Goal: Task Accomplishment & Management: Manage account settings

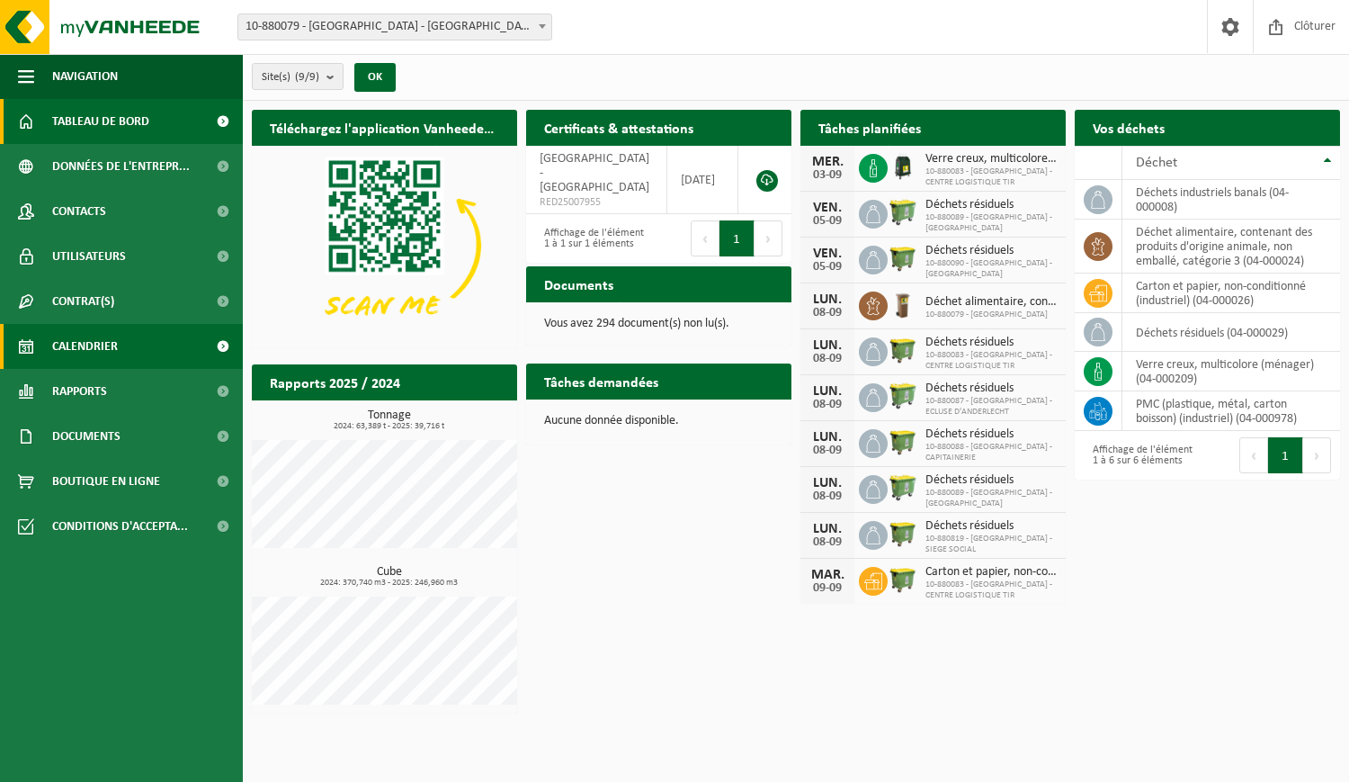
click at [155, 336] on link "Calendrier" at bounding box center [121, 346] width 243 height 45
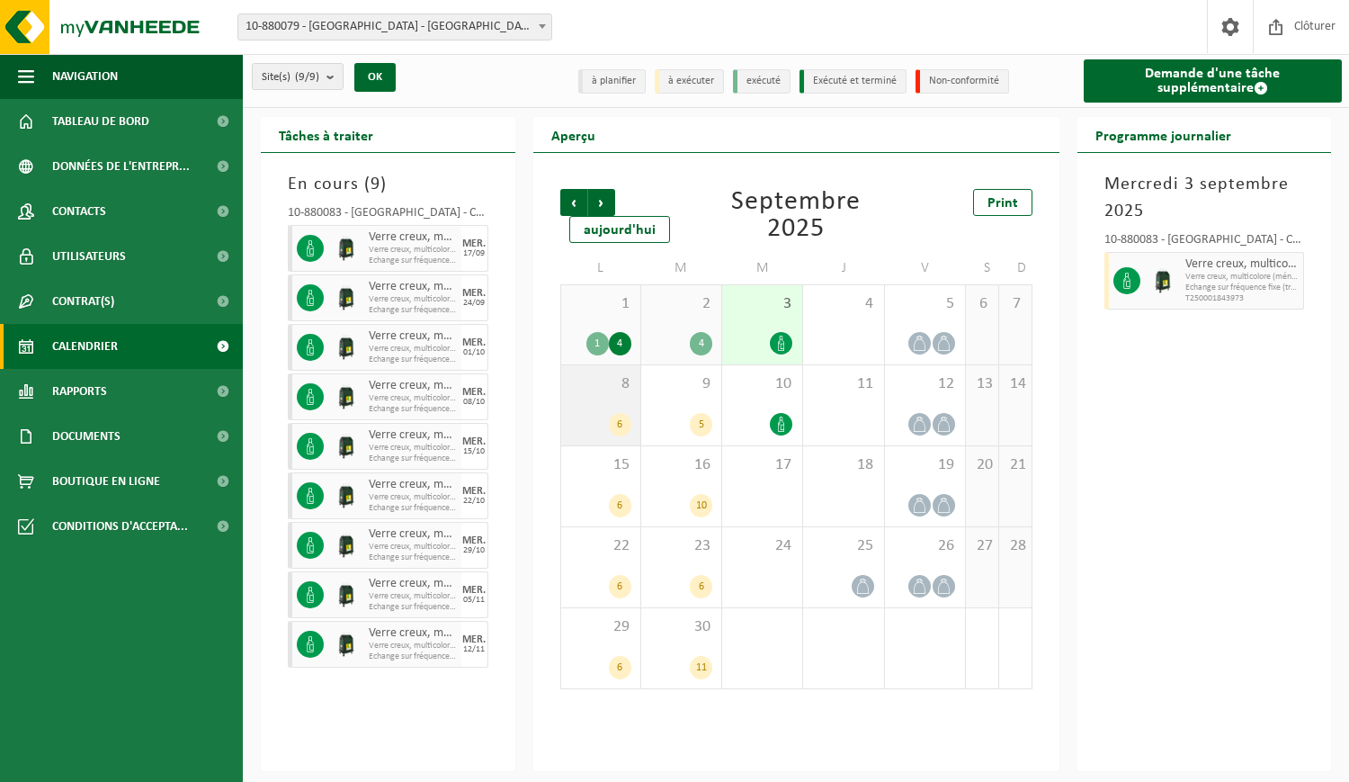
click at [578, 378] on span "8" at bounding box center [600, 384] width 61 height 20
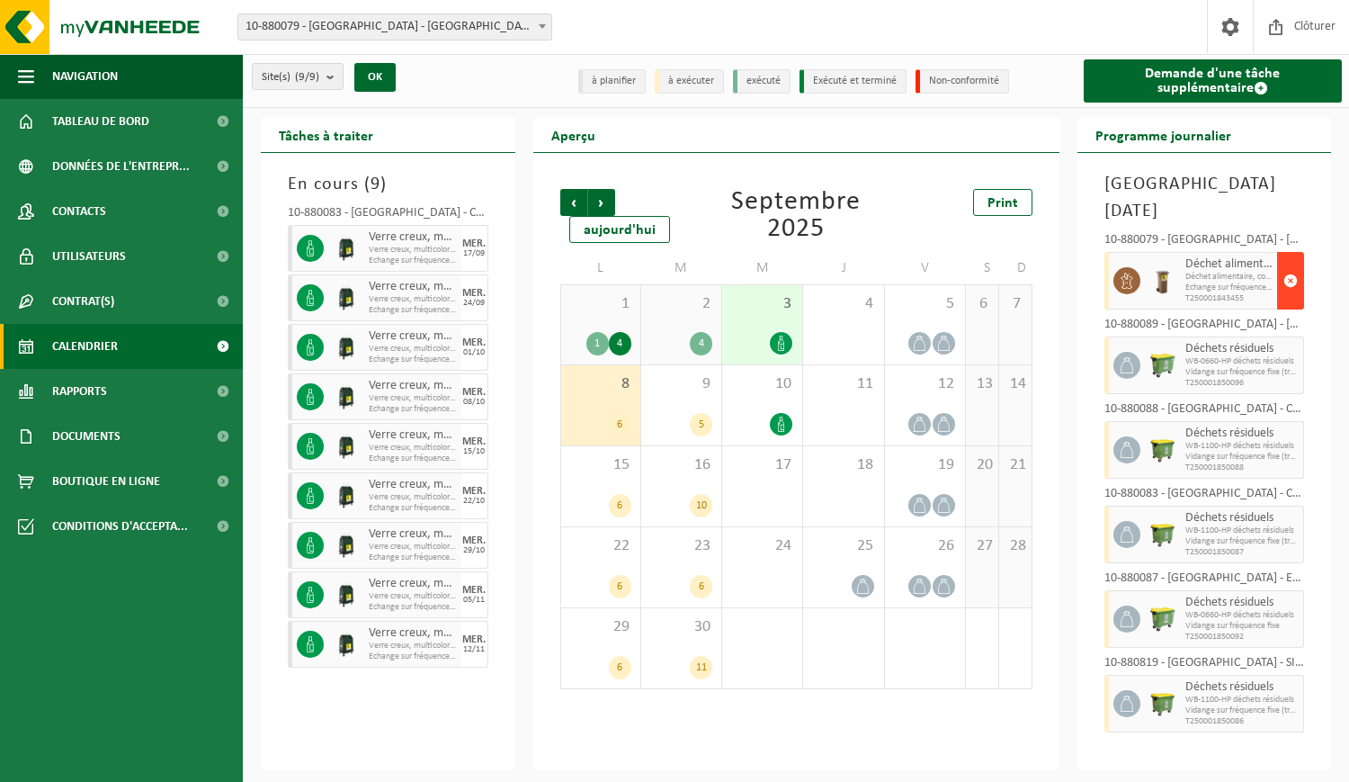
click at [1286, 263] on span "button" at bounding box center [1291, 281] width 14 height 36
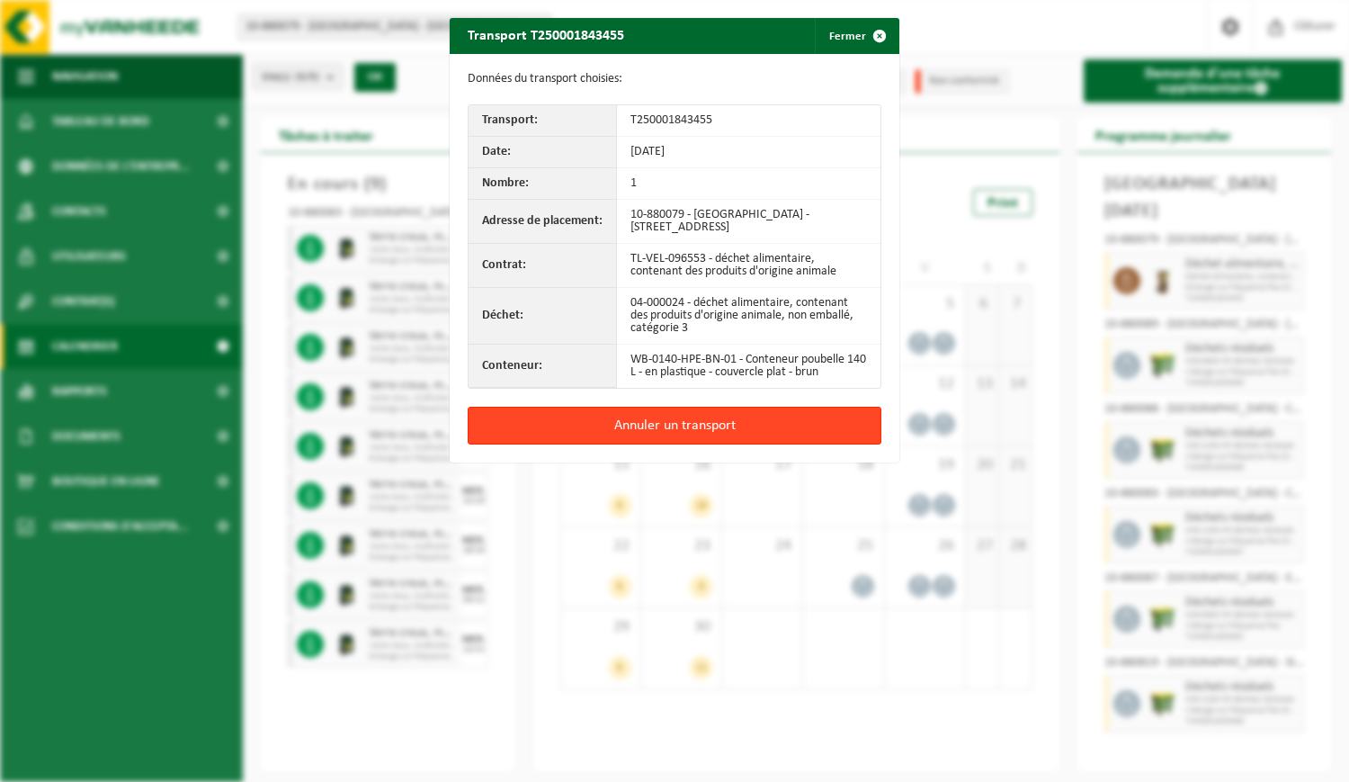
click at [695, 422] on button "Annuler un transport" at bounding box center [675, 426] width 414 height 38
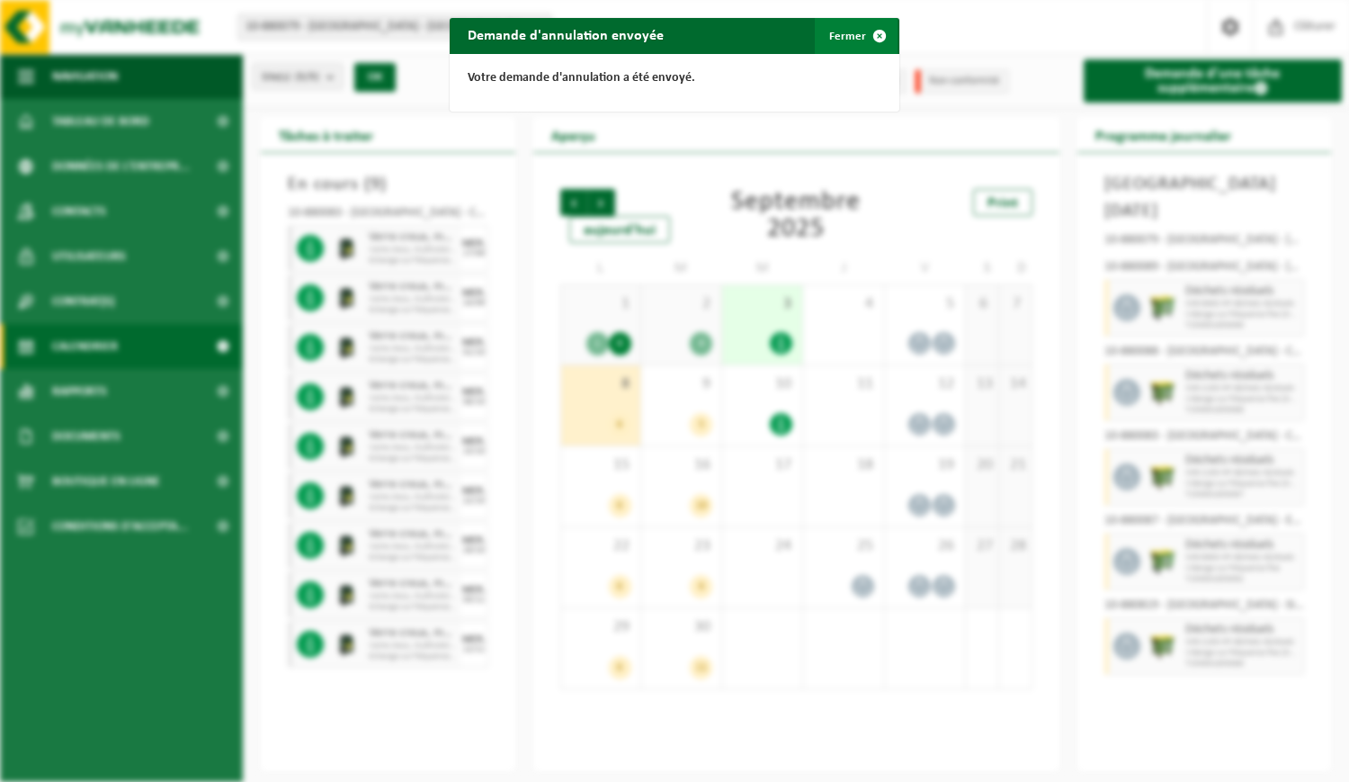
click at [862, 45] on span "button" at bounding box center [880, 36] width 36 height 36
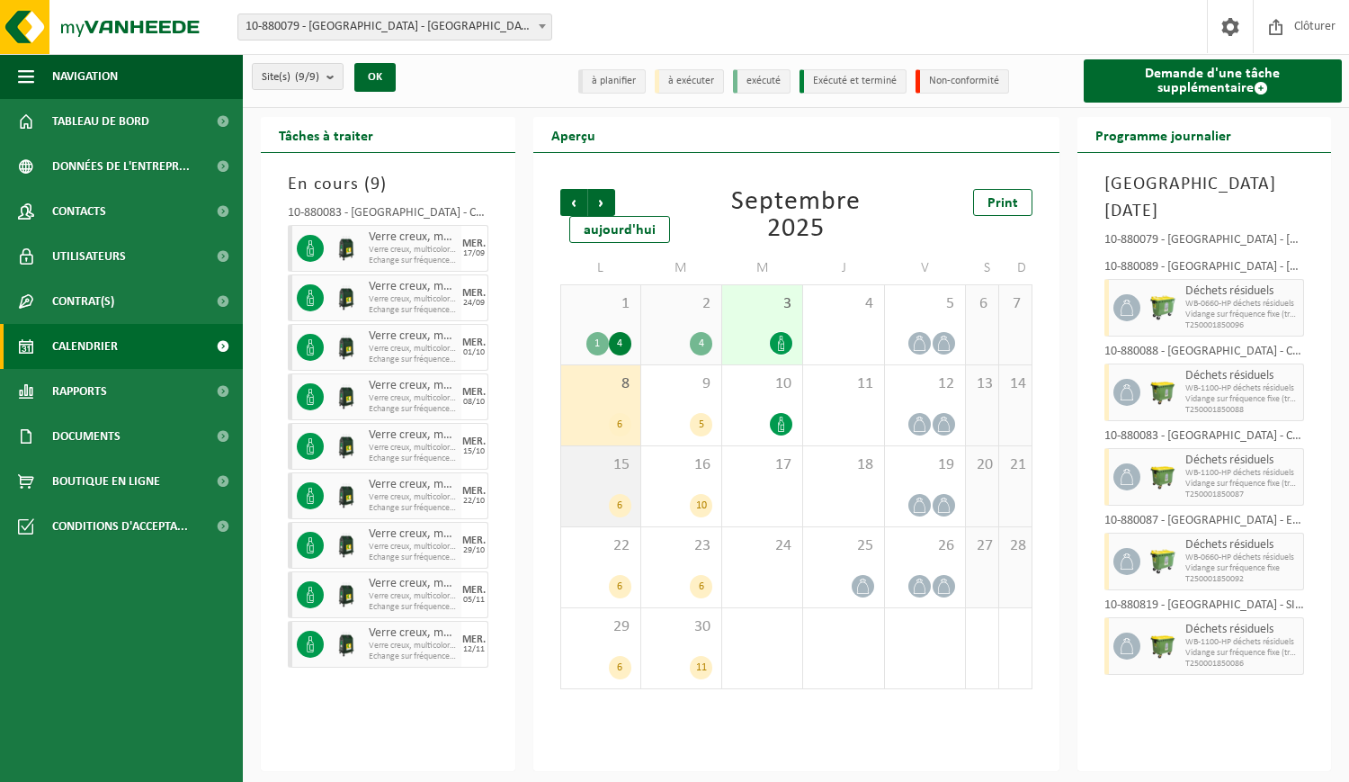
click at [607, 487] on div "15 6" at bounding box center [600, 486] width 79 height 80
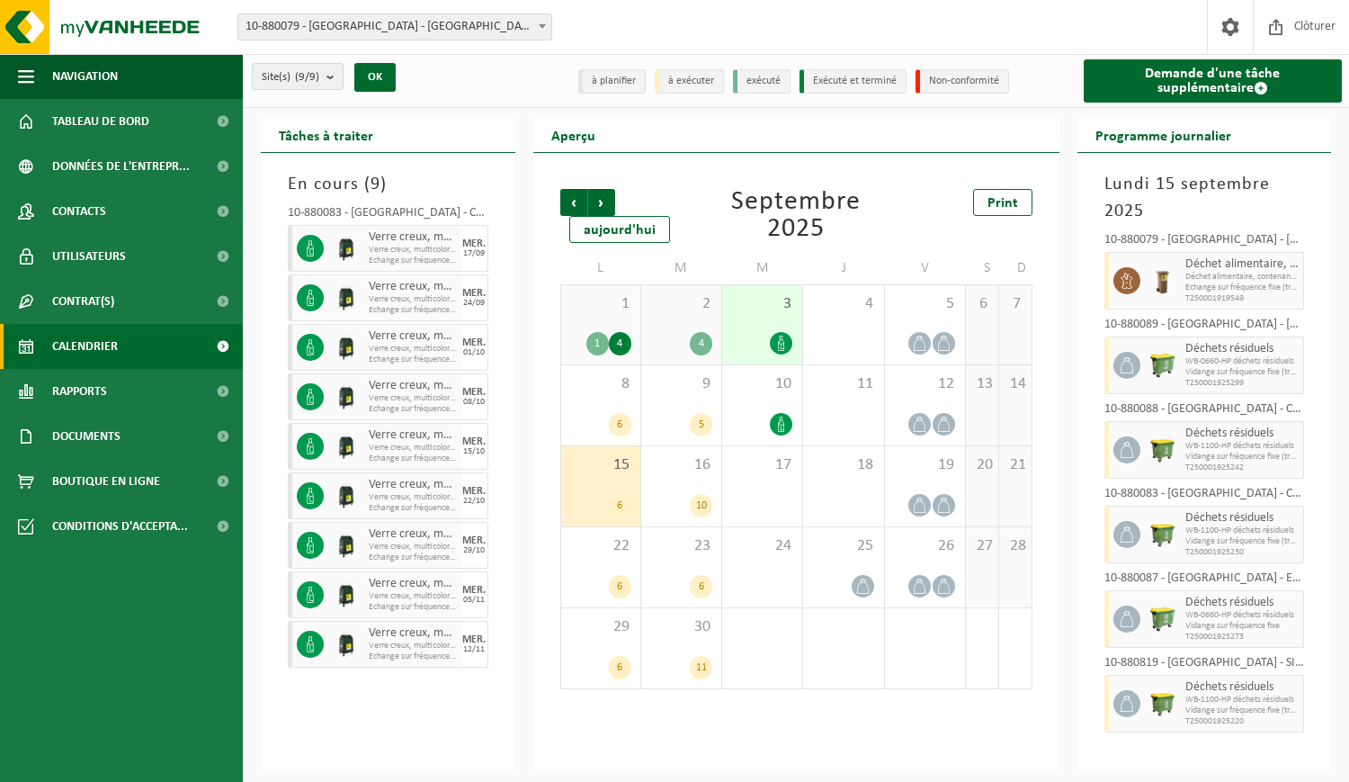
click at [610, 305] on span "1" at bounding box center [600, 304] width 61 height 20
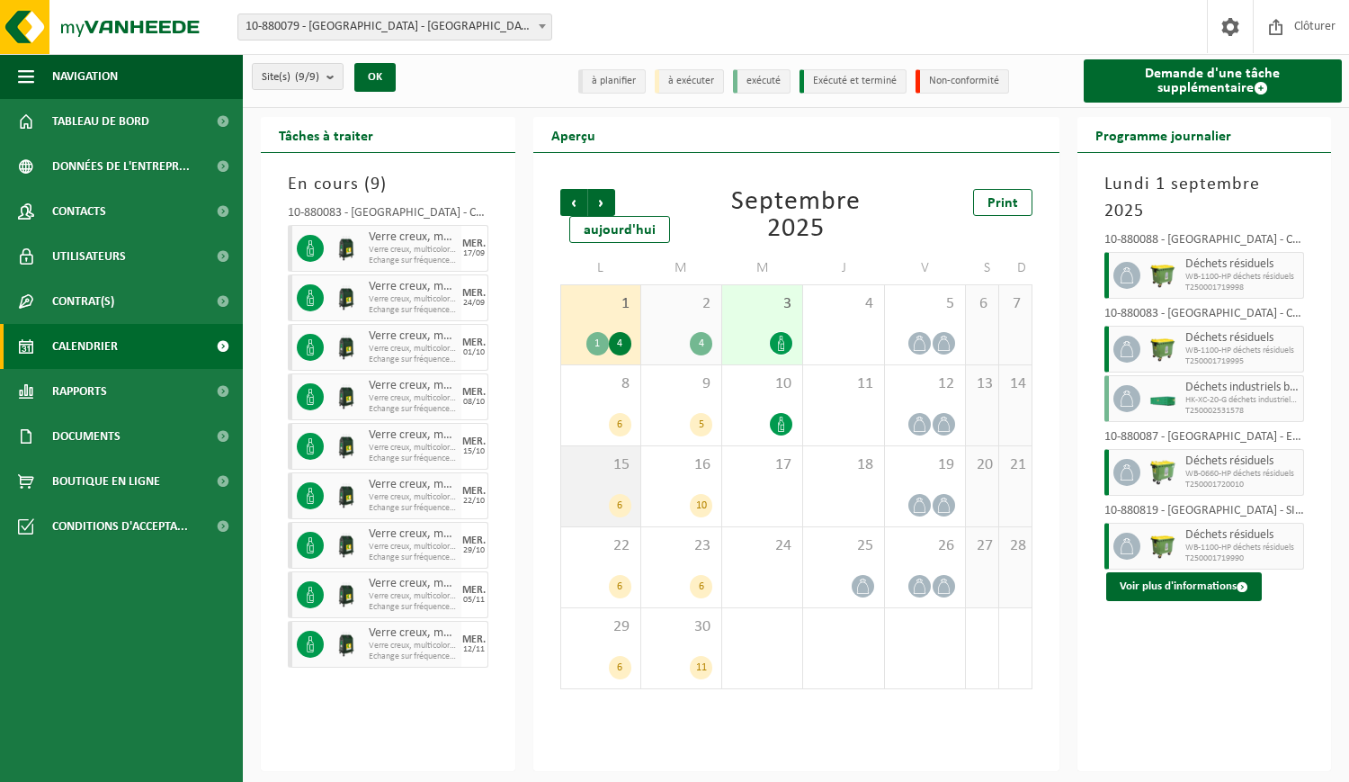
click at [588, 498] on div "6" at bounding box center [600, 505] width 61 height 23
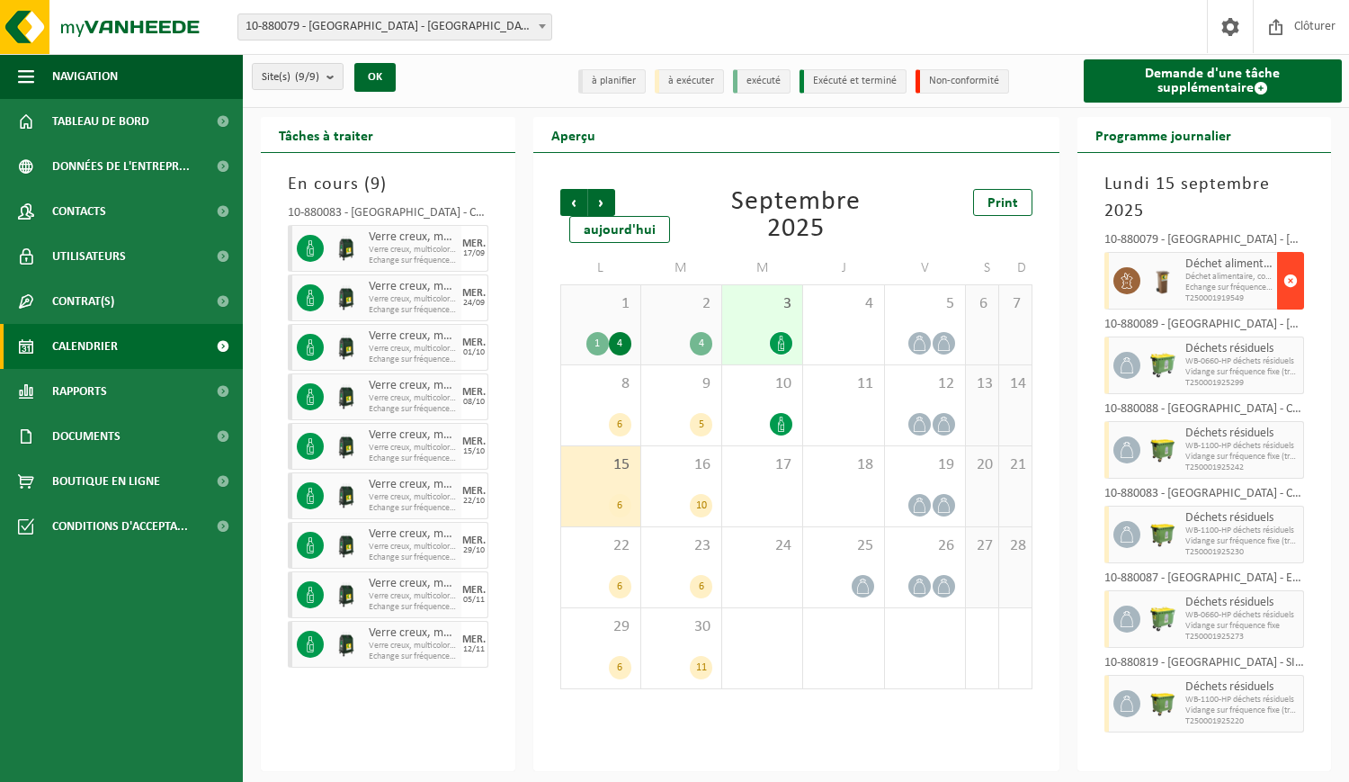
click at [1303, 265] on button "button" at bounding box center [1290, 281] width 27 height 58
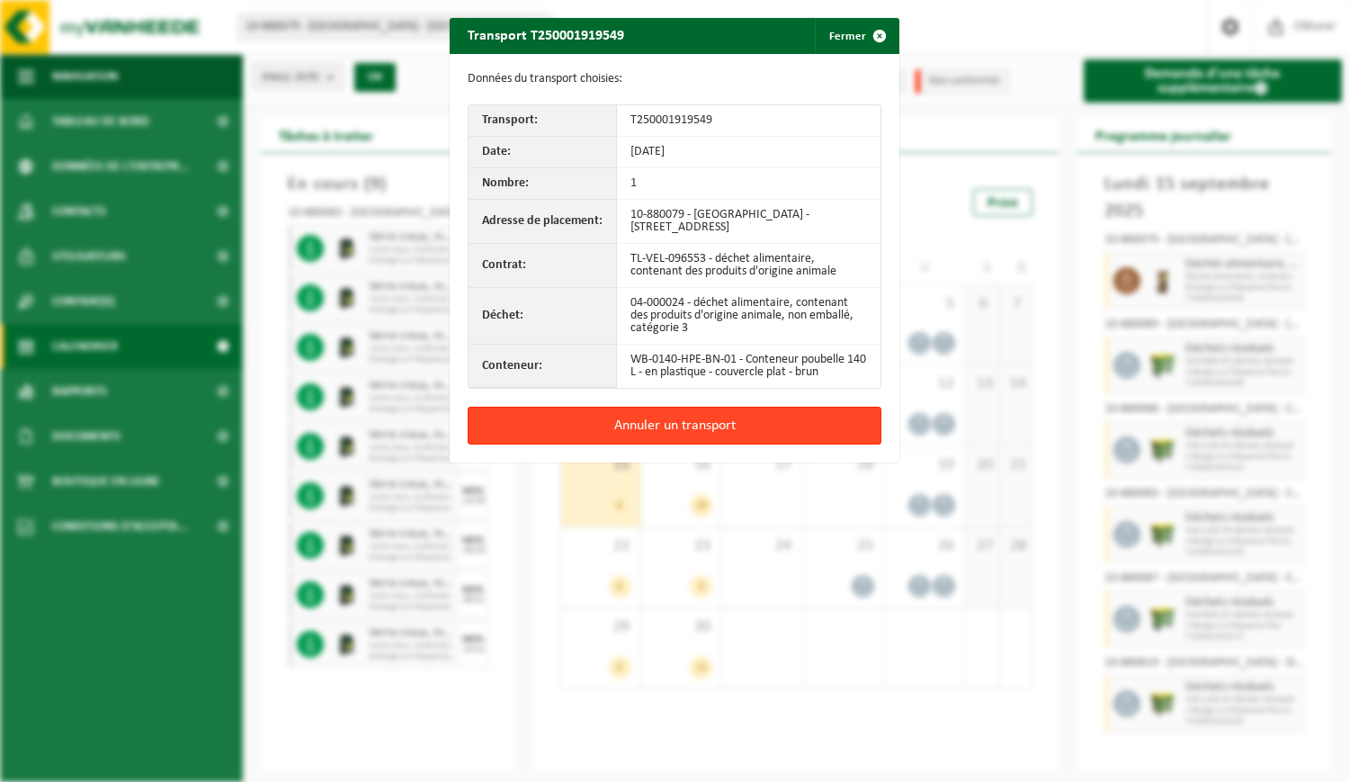
click at [659, 438] on button "Annuler un transport" at bounding box center [675, 426] width 414 height 38
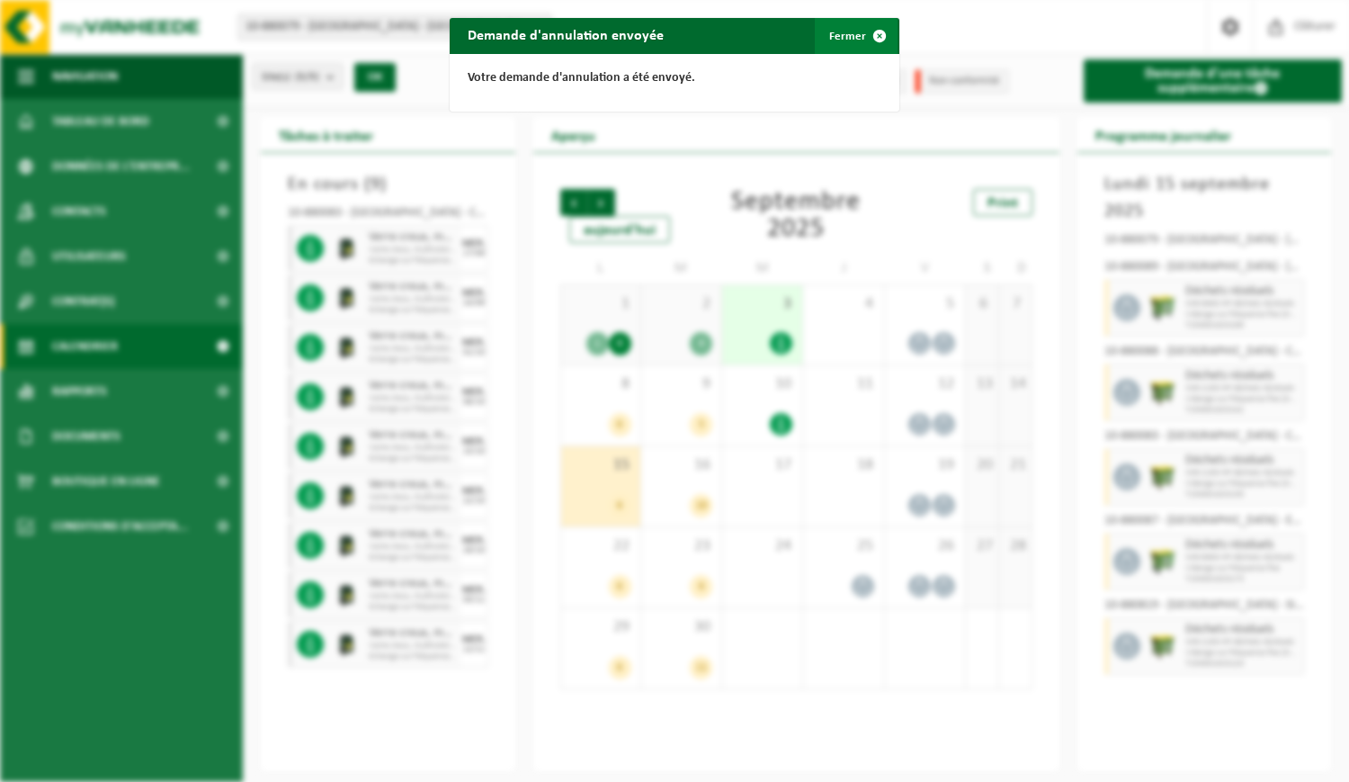
click at [848, 32] on button "Fermer" at bounding box center [856, 36] width 83 height 36
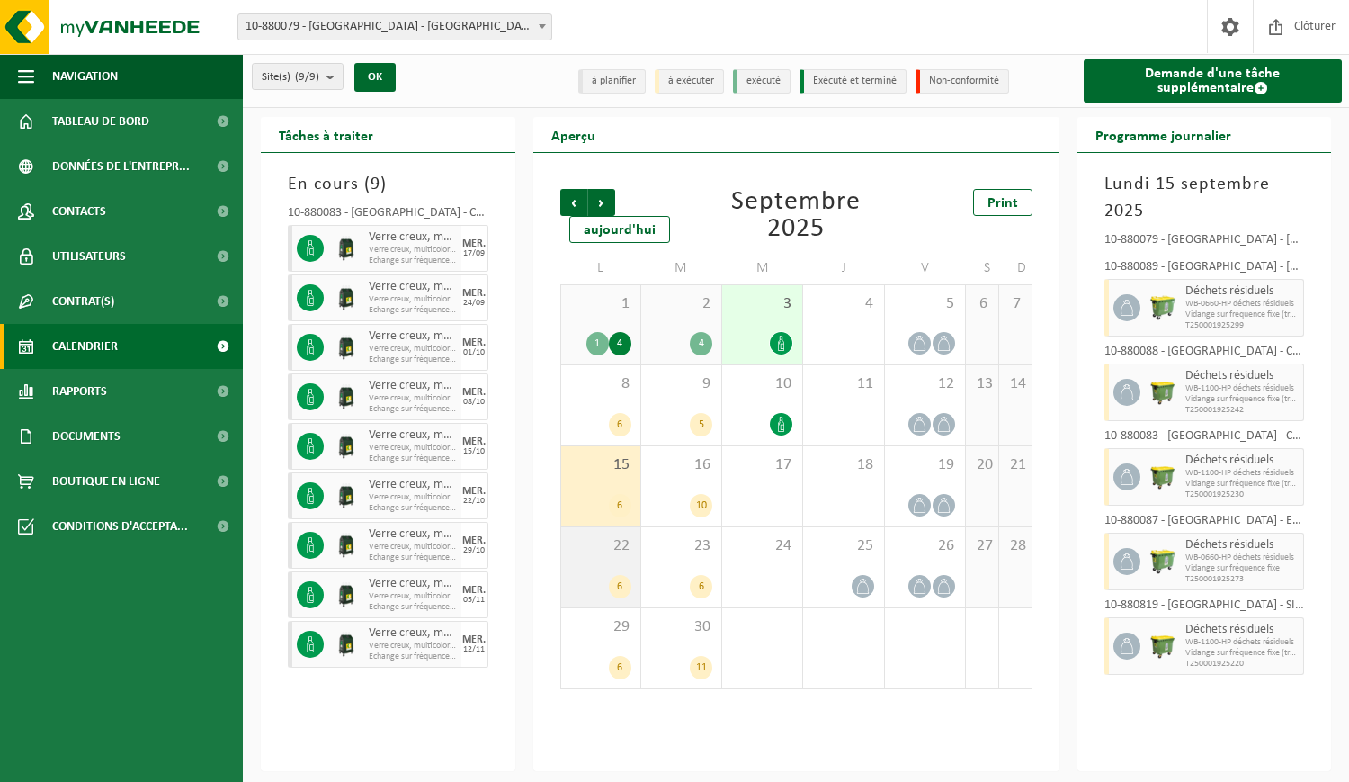
click at [613, 563] on div "22 6" at bounding box center [600, 567] width 79 height 80
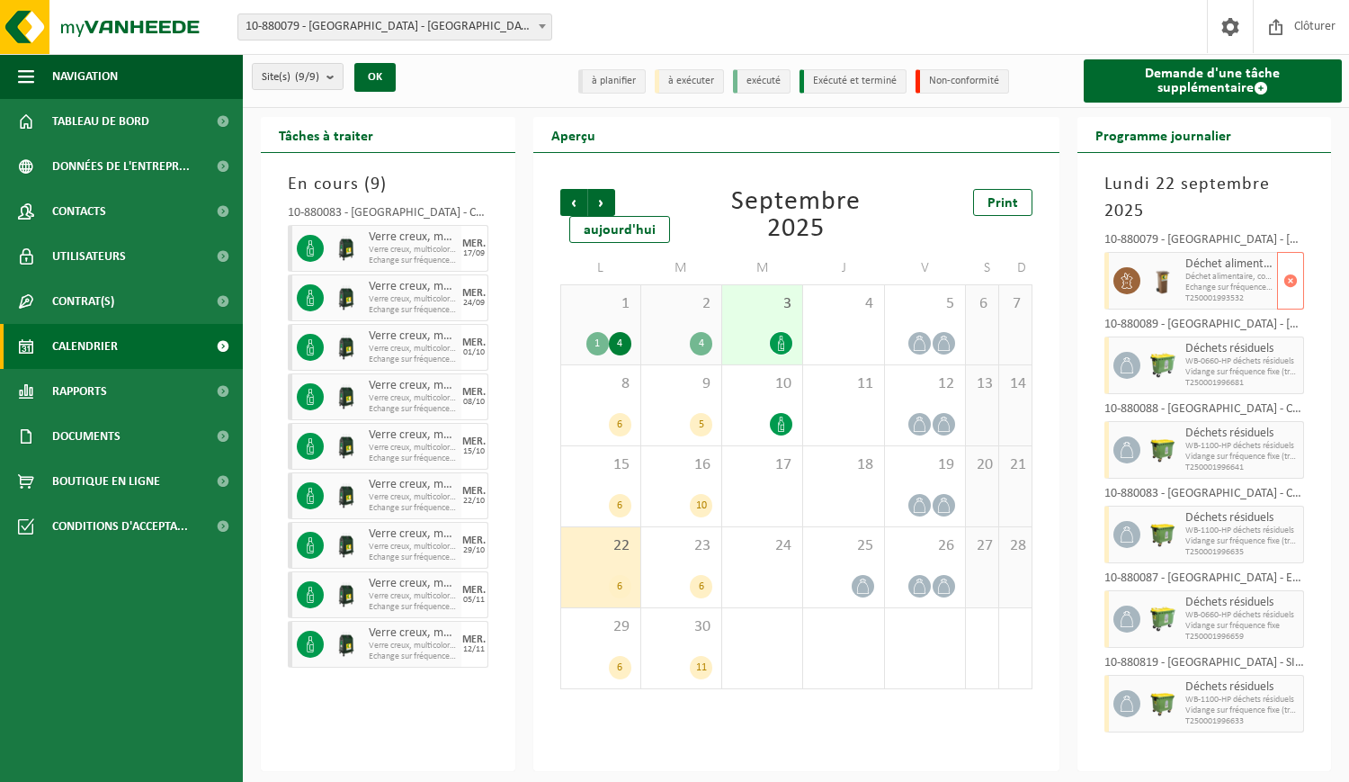
click at [1205, 270] on span "Déchet alimentaire, contenant des produits d'origine animale, non emballé, caté…" at bounding box center [1230, 264] width 88 height 14
click at [1284, 267] on span "button" at bounding box center [1291, 281] width 14 height 36
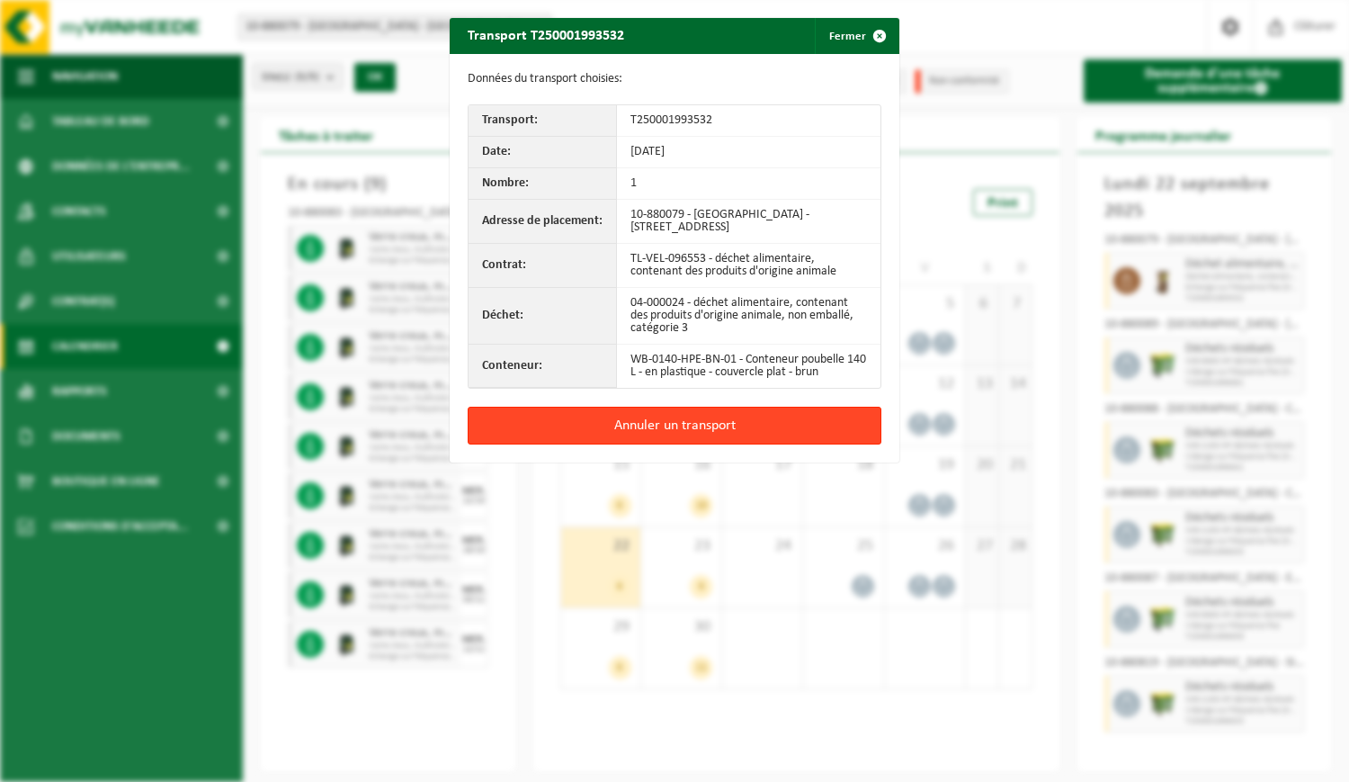
click at [712, 424] on button "Annuler un transport" at bounding box center [675, 426] width 414 height 38
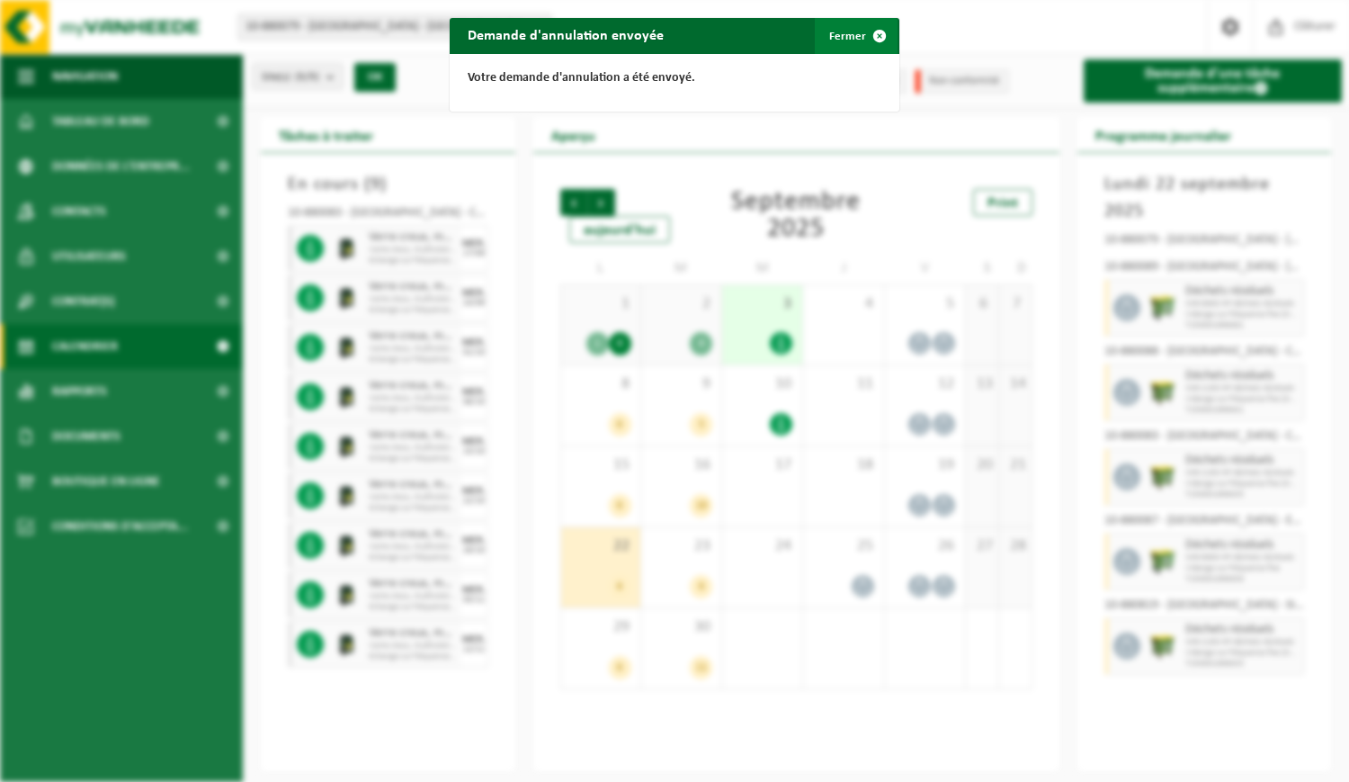
click at [839, 23] on button "Fermer" at bounding box center [856, 36] width 83 height 36
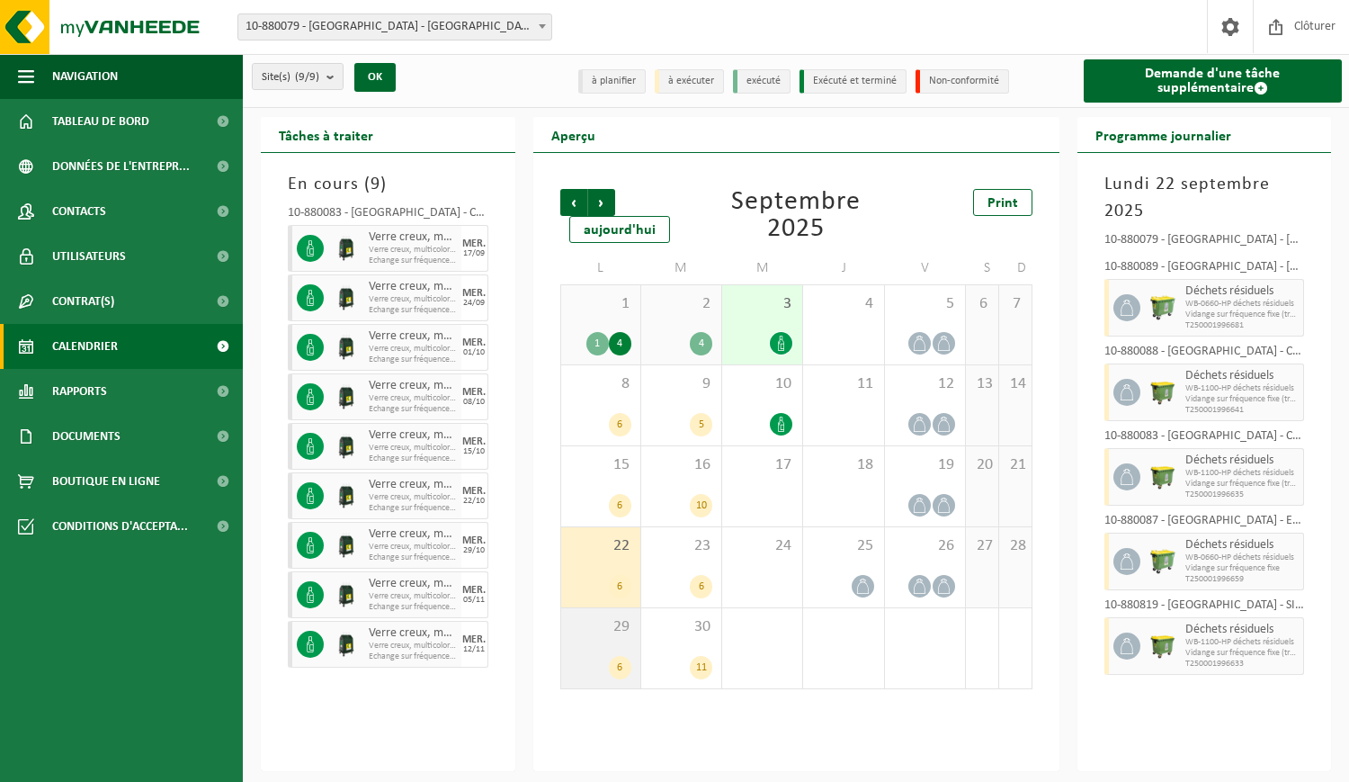
click at [611, 636] on span "29" at bounding box center [600, 627] width 61 height 20
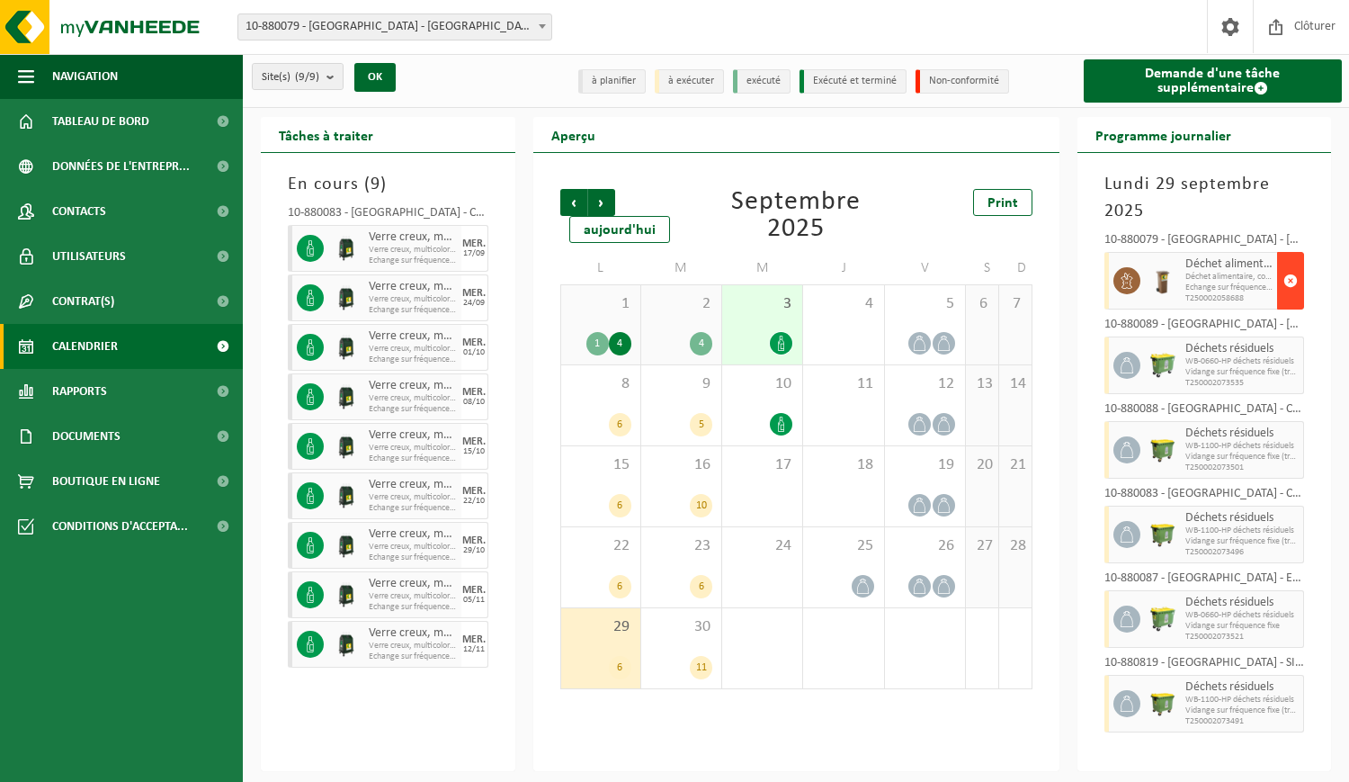
click at [1284, 268] on span "button" at bounding box center [1291, 281] width 14 height 36
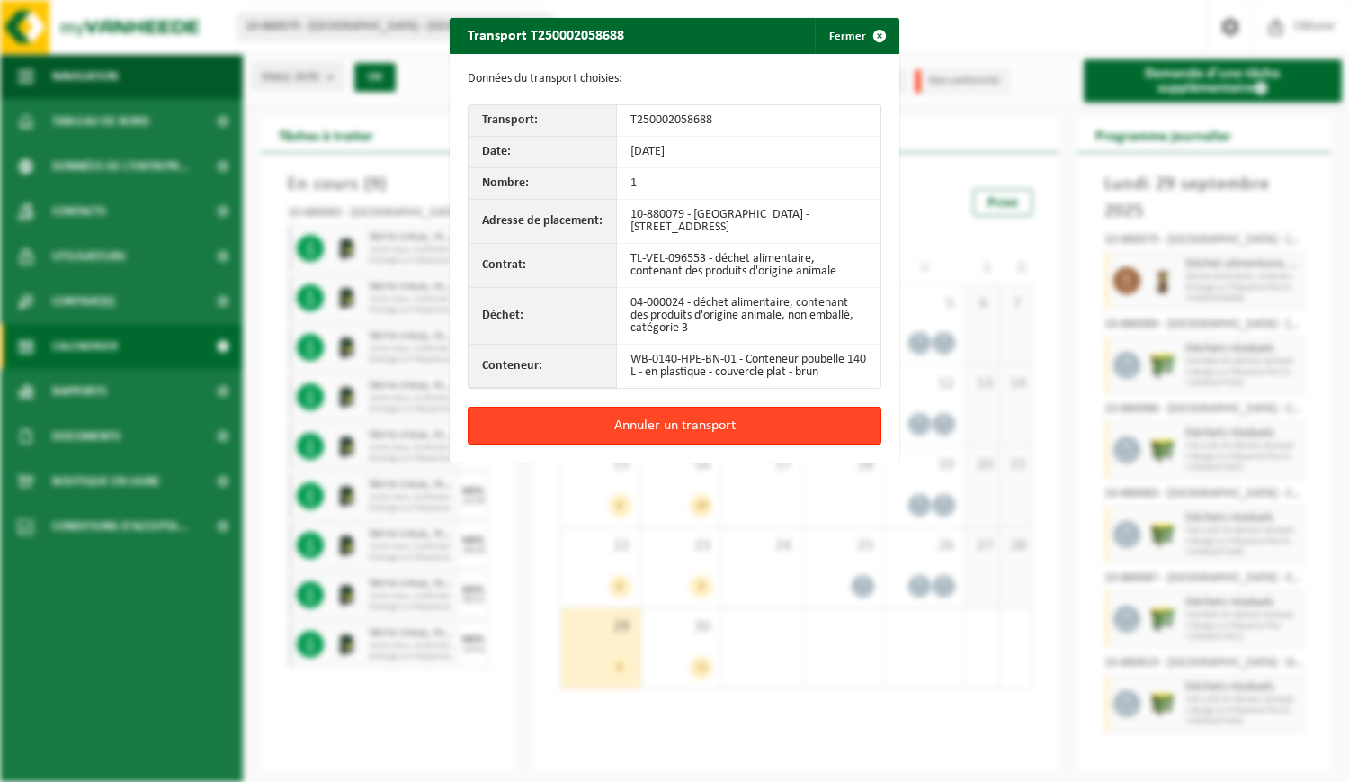
click at [733, 432] on button "Annuler un transport" at bounding box center [675, 426] width 414 height 38
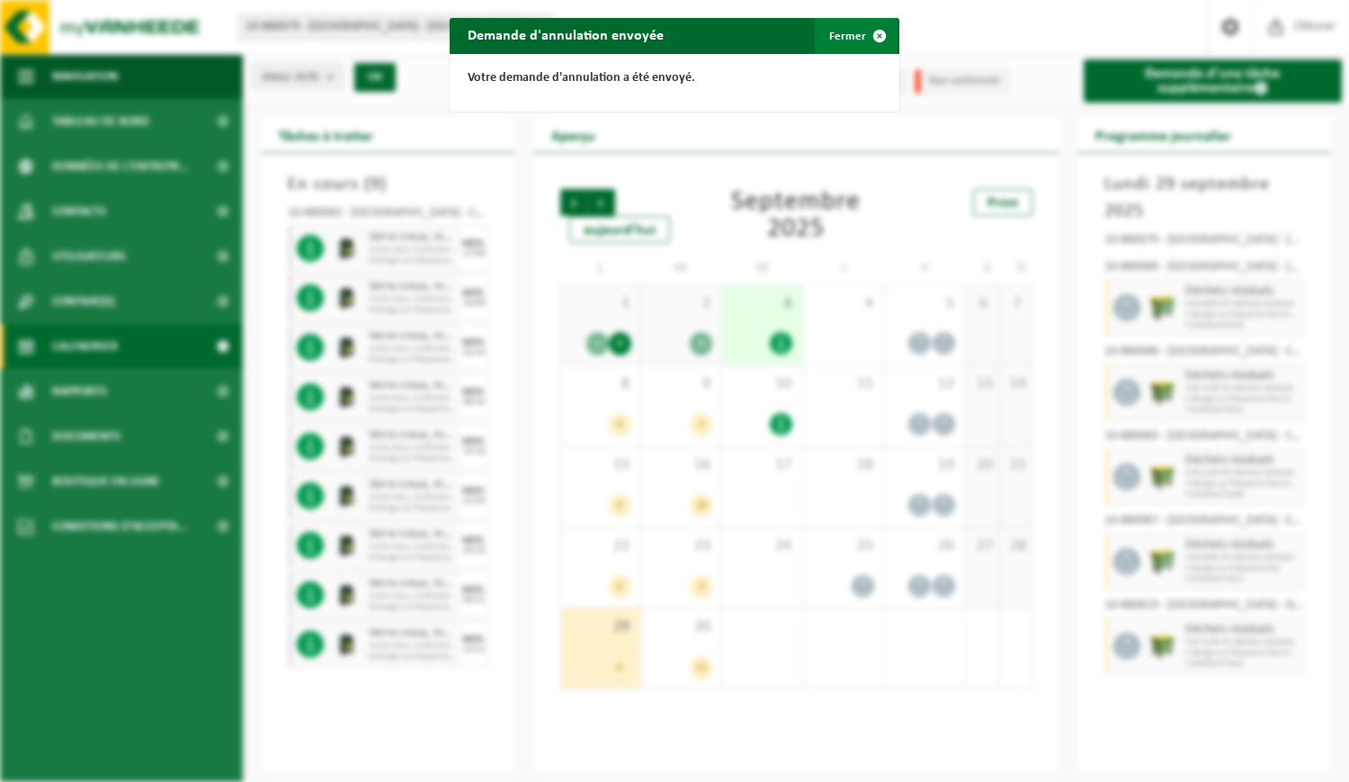
click at [843, 26] on button "Fermer" at bounding box center [856, 36] width 83 height 36
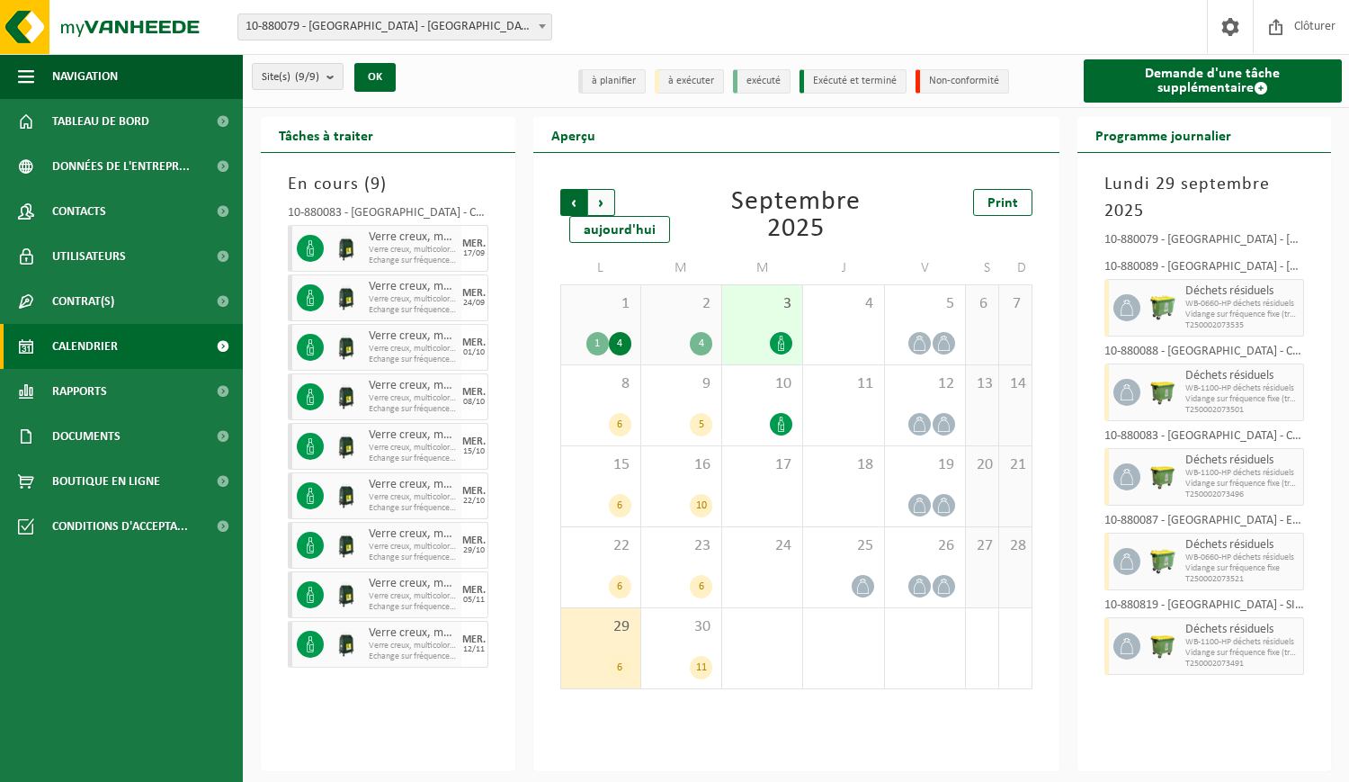
click at [604, 204] on span "Suivant" at bounding box center [601, 202] width 27 height 27
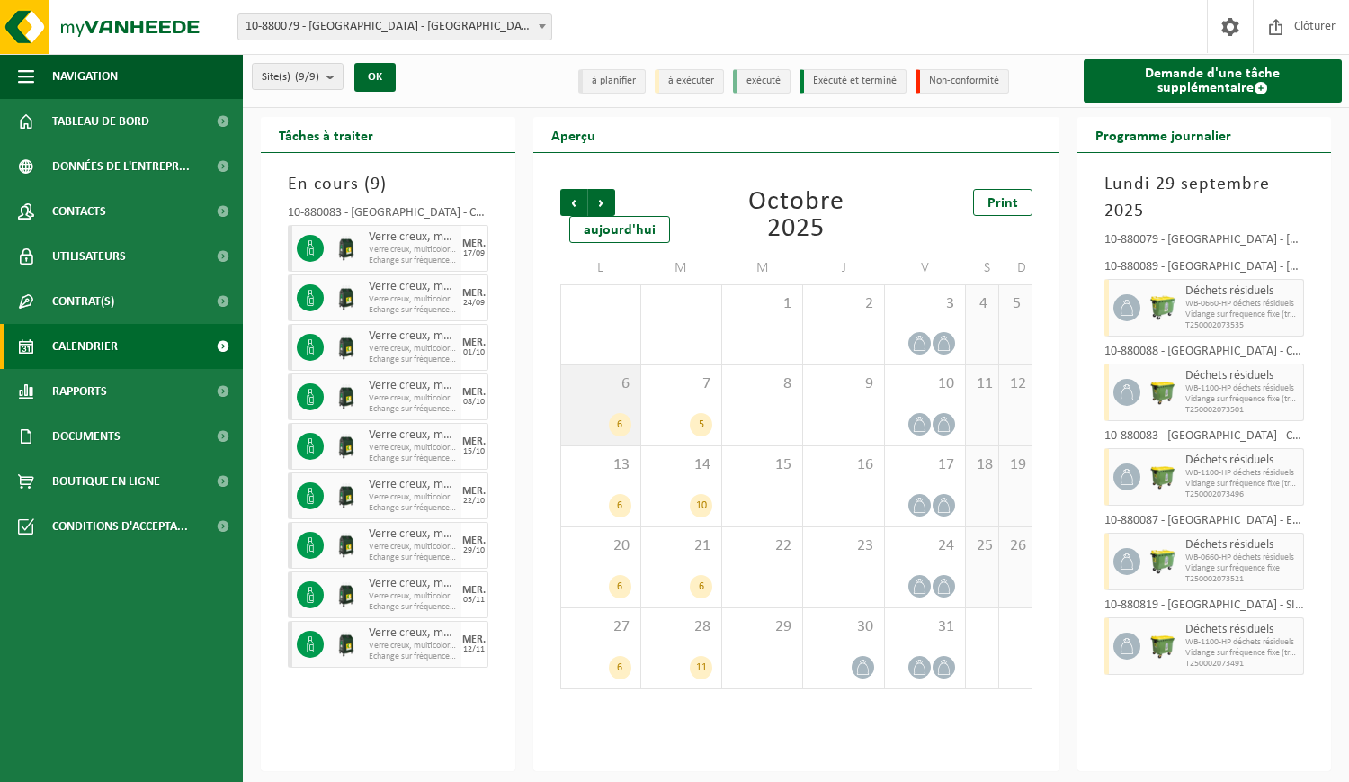
click at [604, 395] on div "6 6" at bounding box center [600, 405] width 79 height 80
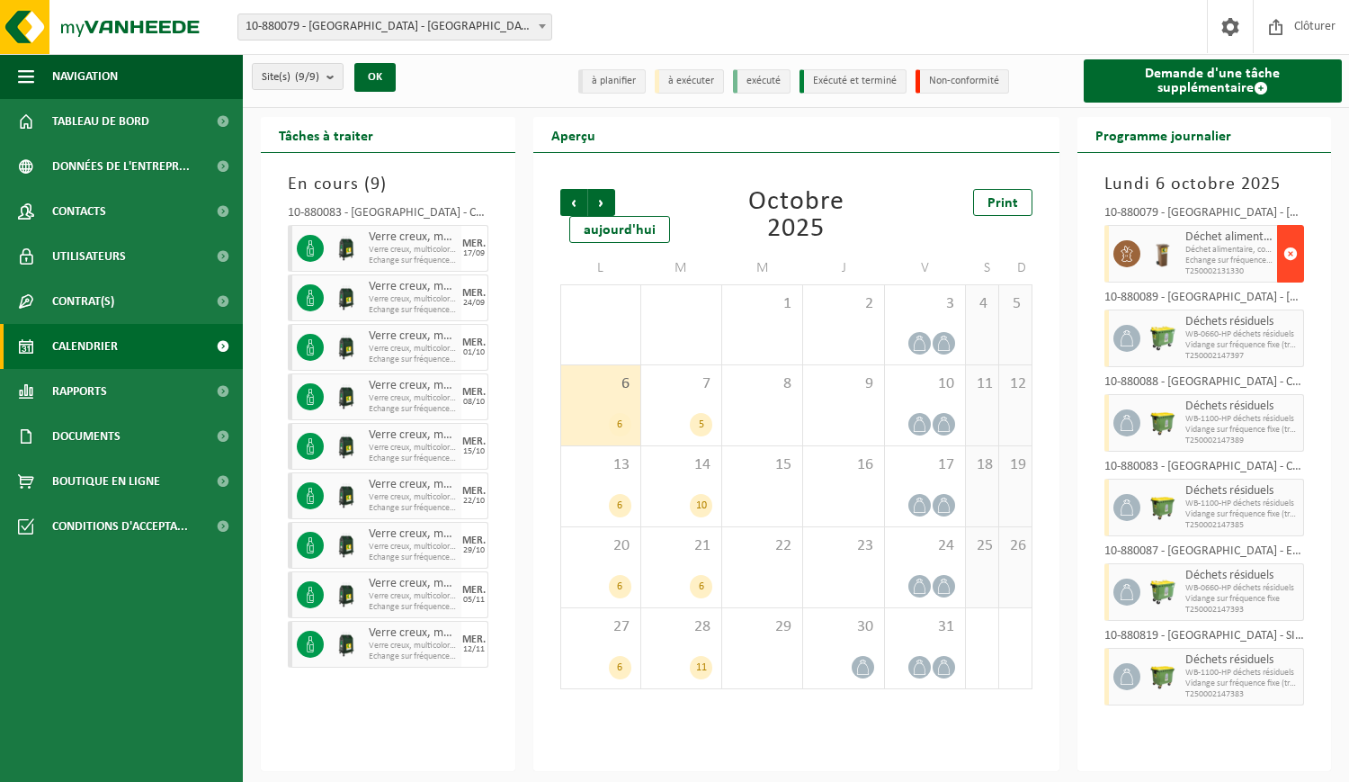
click at [1290, 249] on span "button" at bounding box center [1291, 254] width 14 height 36
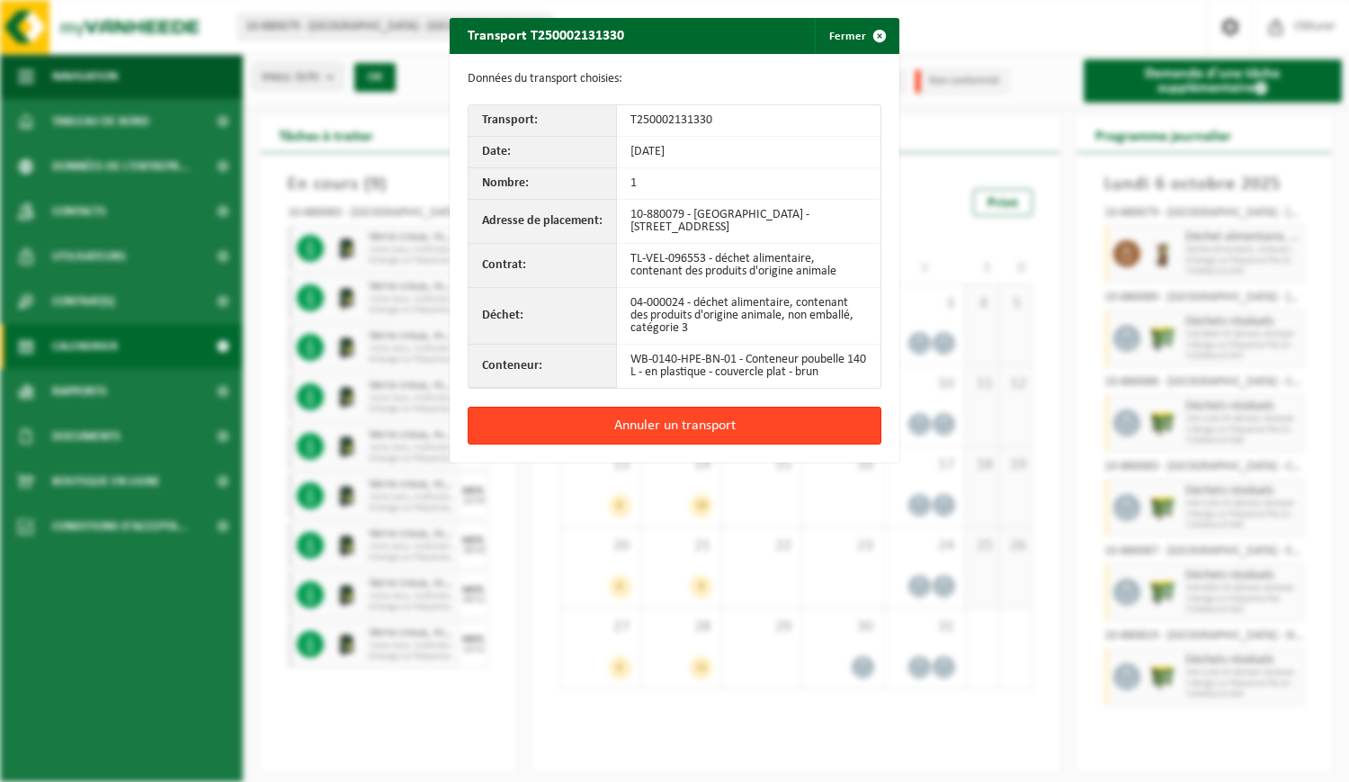
click at [591, 426] on button "Annuler un transport" at bounding box center [675, 426] width 414 height 38
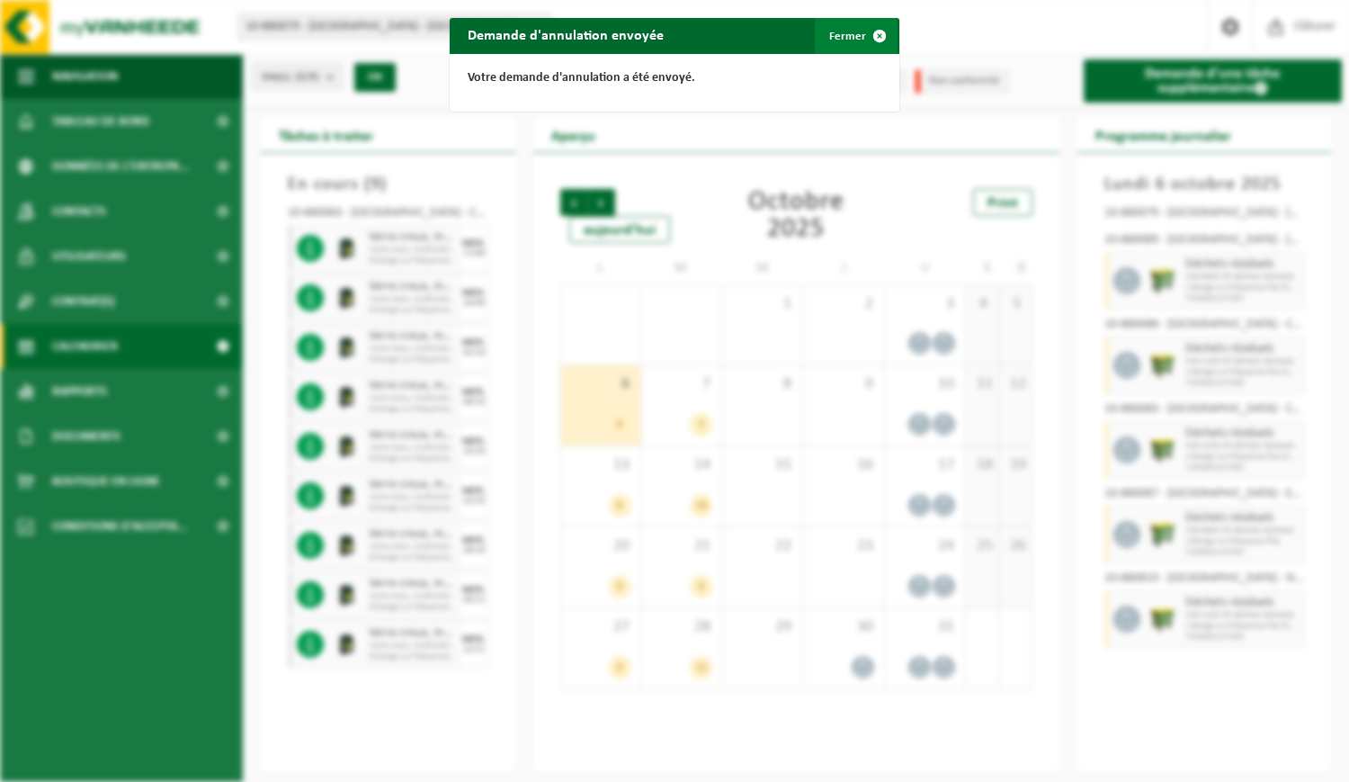
click at [845, 34] on button "Fermer" at bounding box center [856, 36] width 83 height 36
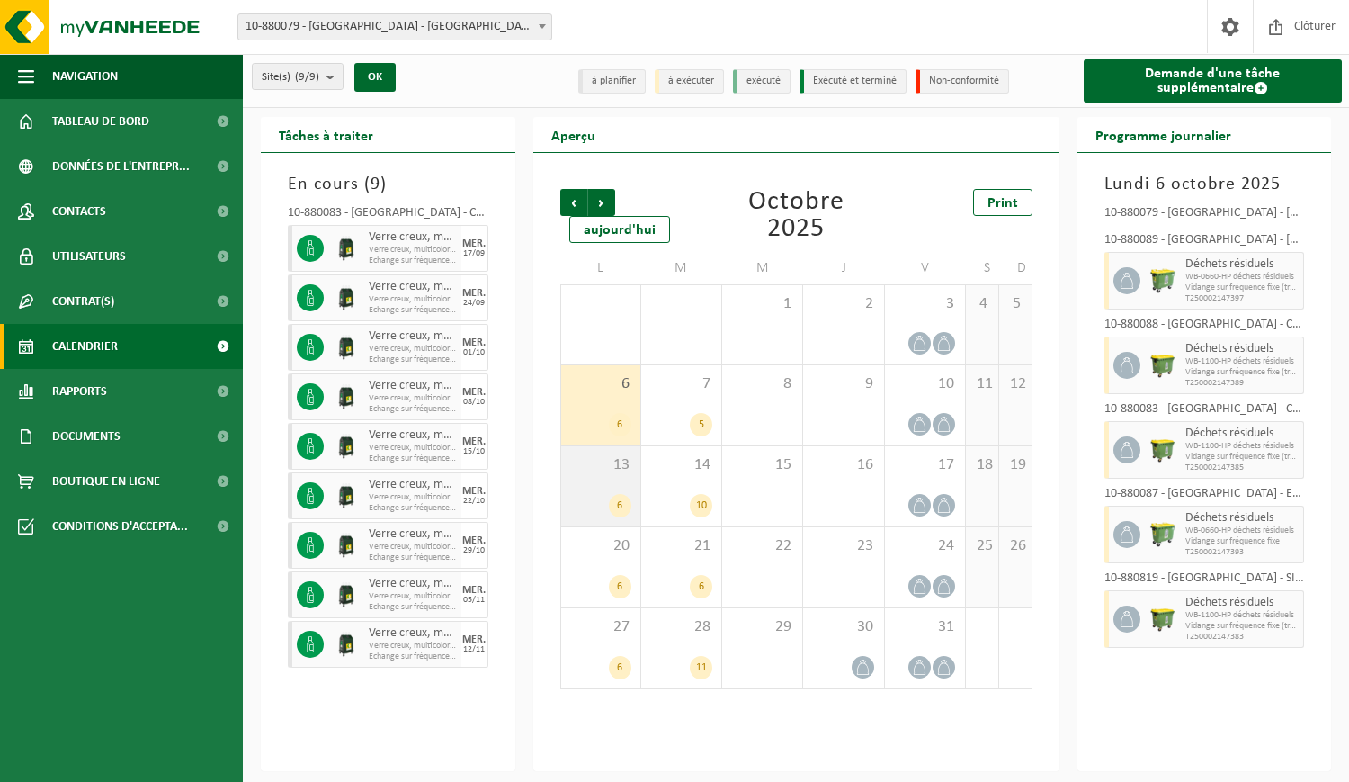
click at [613, 487] on div "13 6" at bounding box center [600, 486] width 79 height 80
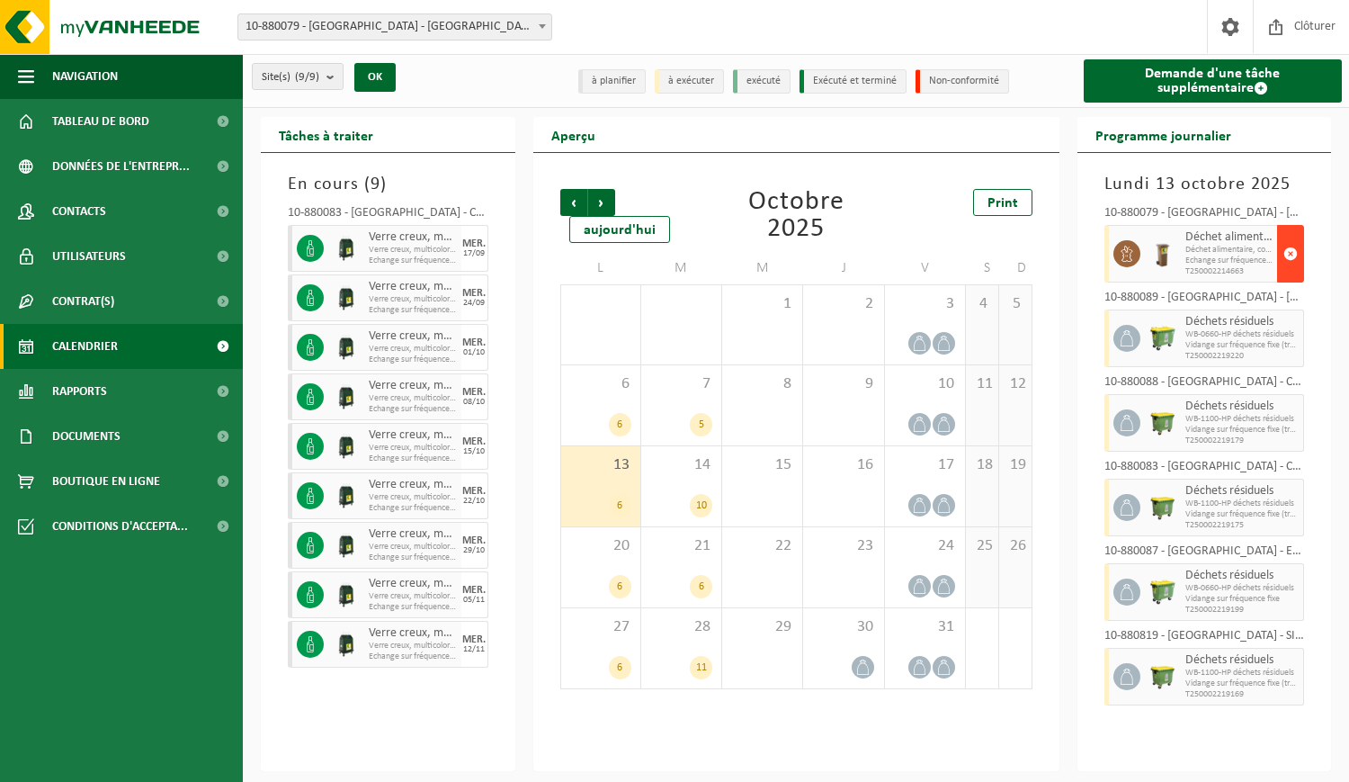
click at [1291, 253] on span "button" at bounding box center [1291, 254] width 14 height 36
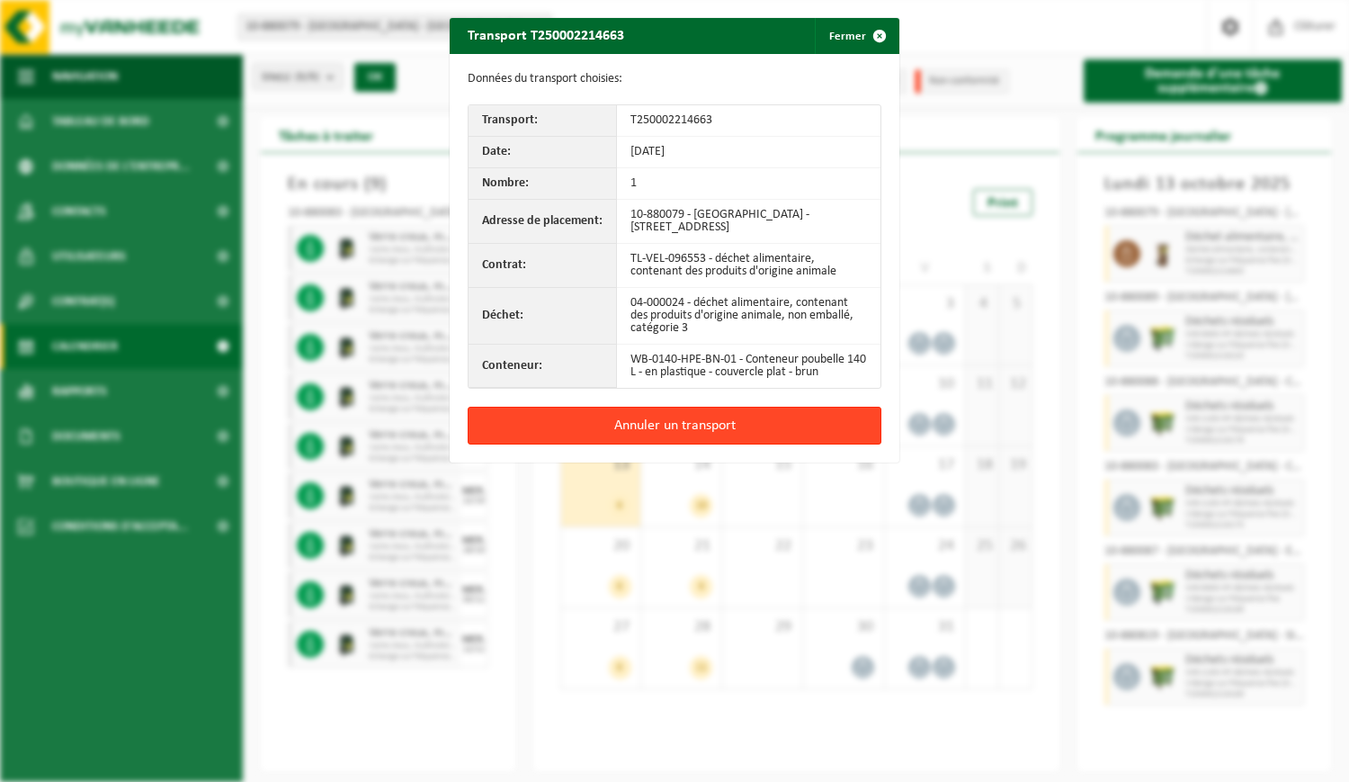
click at [598, 419] on button "Annuler un transport" at bounding box center [675, 426] width 414 height 38
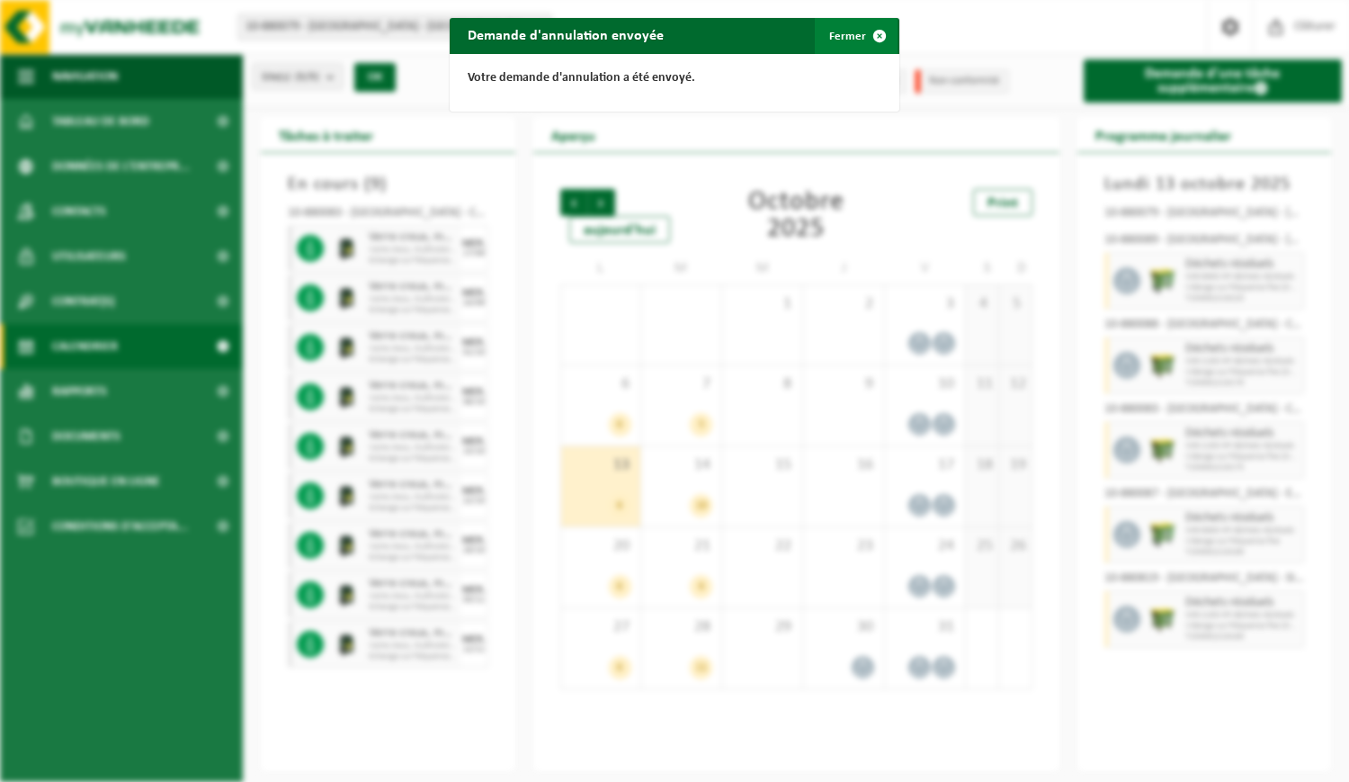
click at [842, 36] on button "Fermer" at bounding box center [856, 36] width 83 height 36
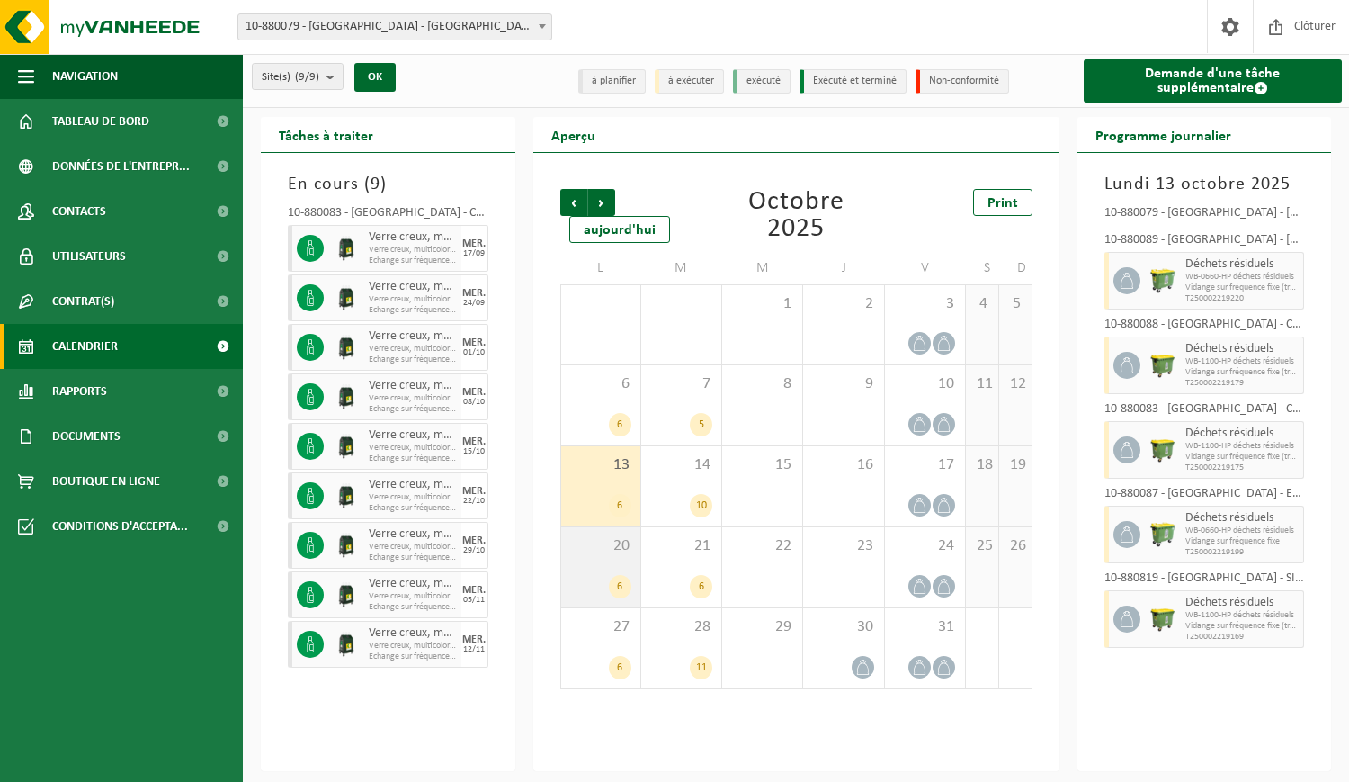
click at [608, 553] on span "20" at bounding box center [600, 546] width 61 height 20
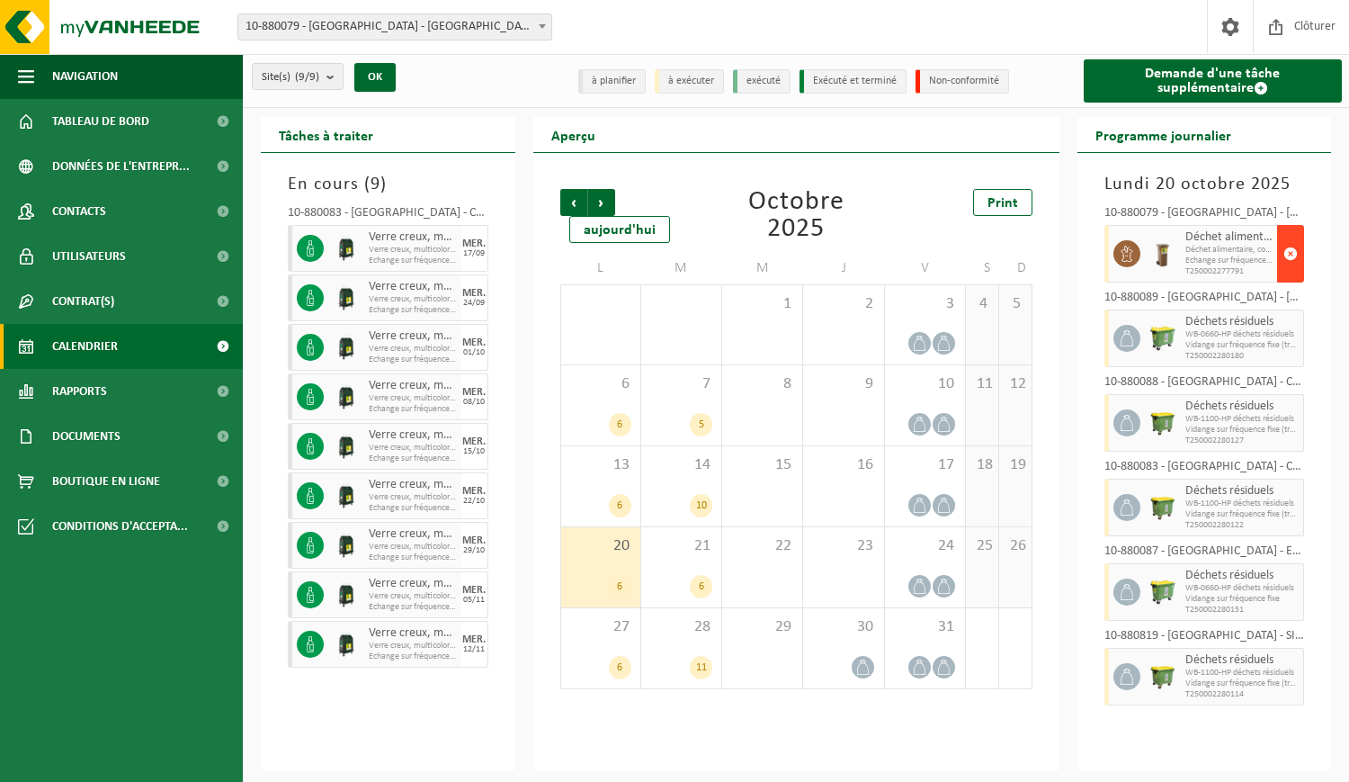
click at [1288, 245] on span "button" at bounding box center [1291, 254] width 14 height 36
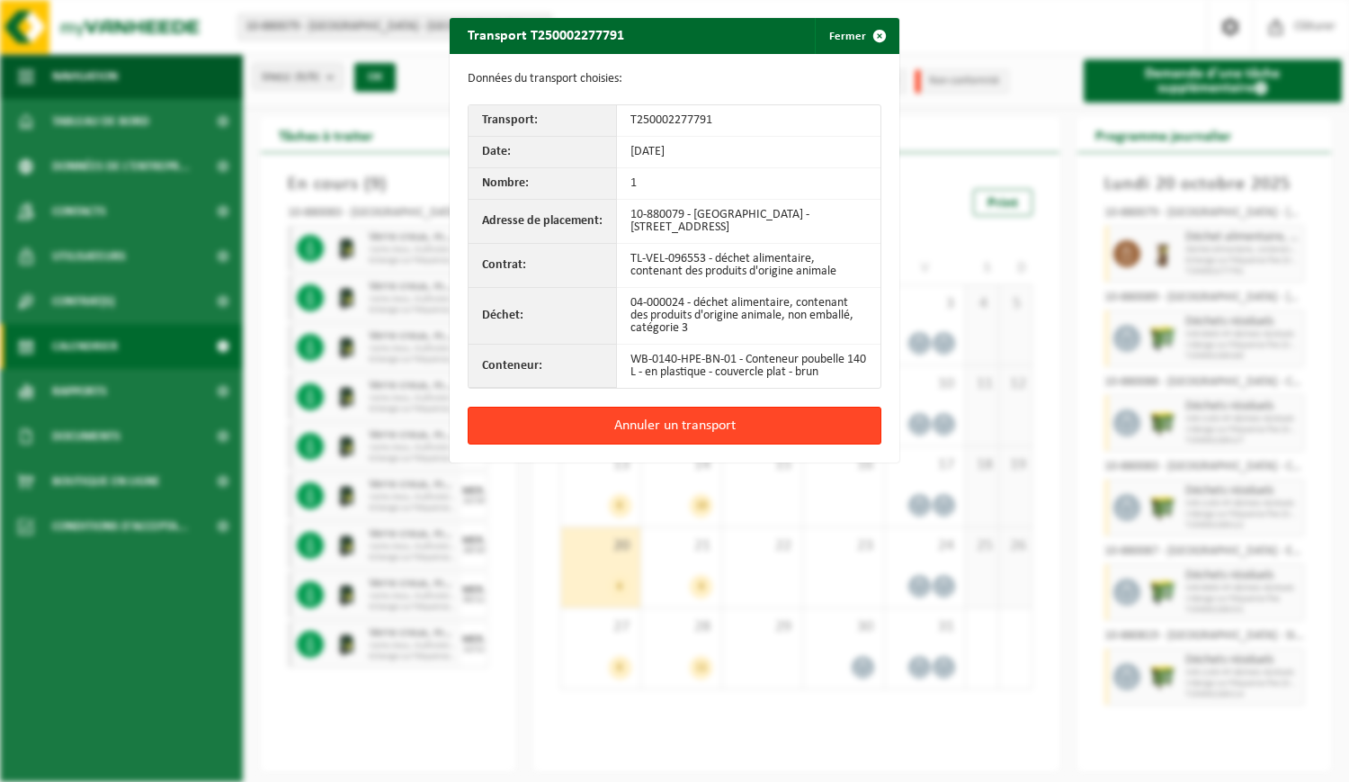
click at [751, 416] on button "Annuler un transport" at bounding box center [675, 426] width 414 height 38
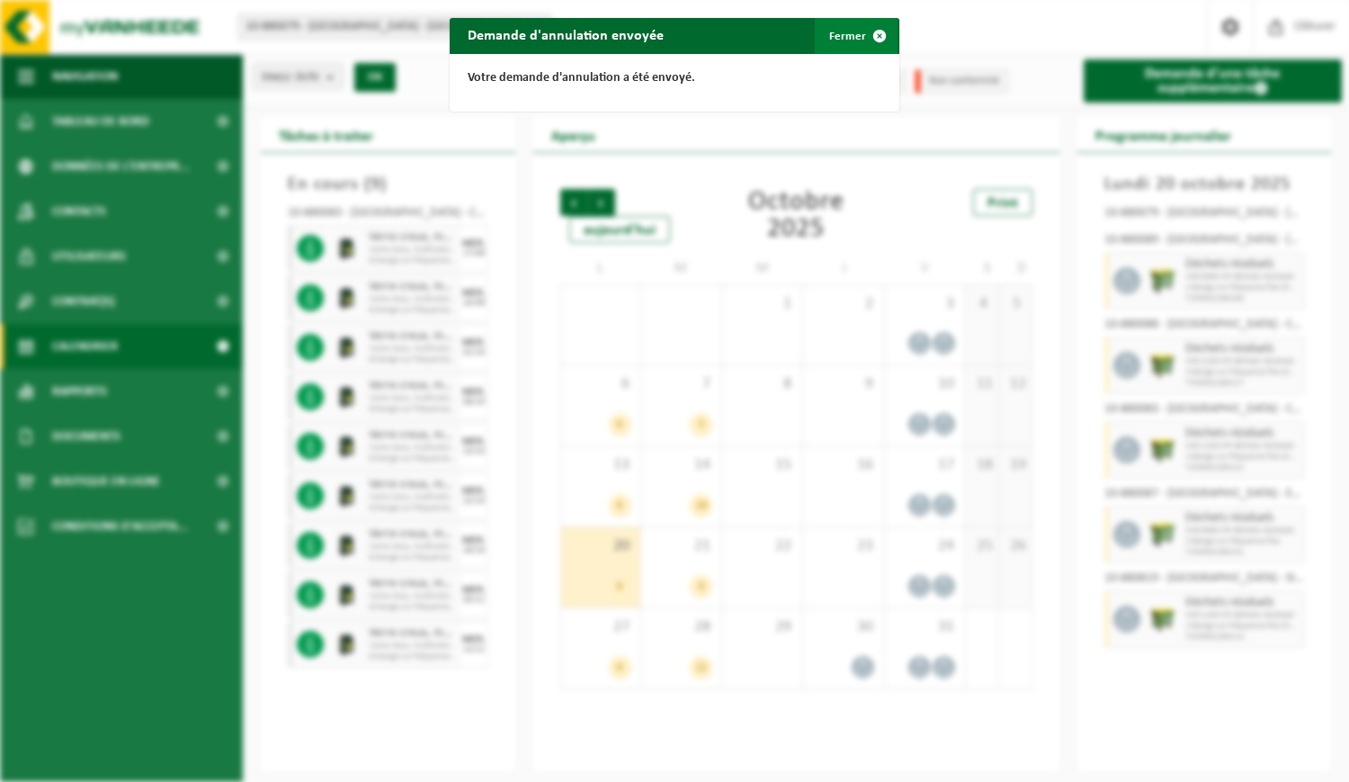
click at [866, 42] on span "button" at bounding box center [880, 36] width 36 height 36
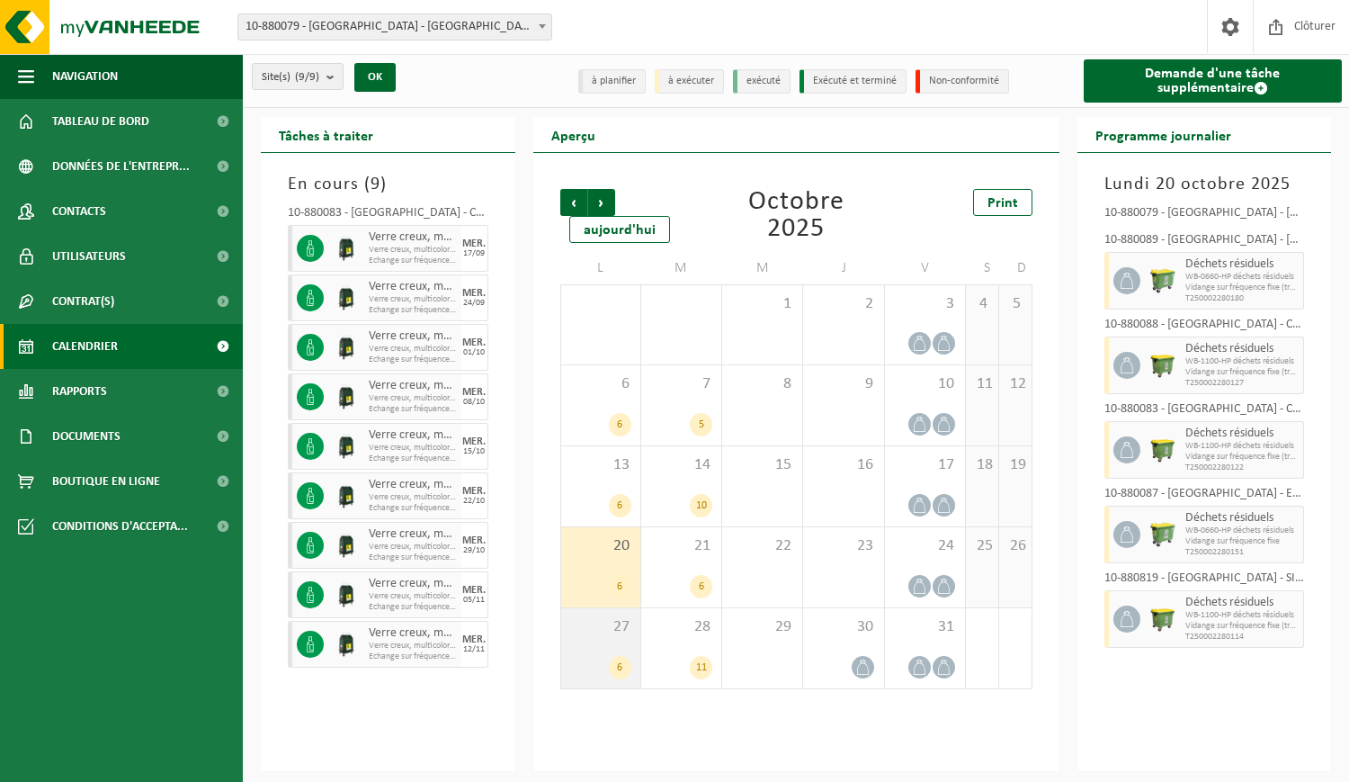
click at [614, 633] on span "27" at bounding box center [600, 627] width 61 height 20
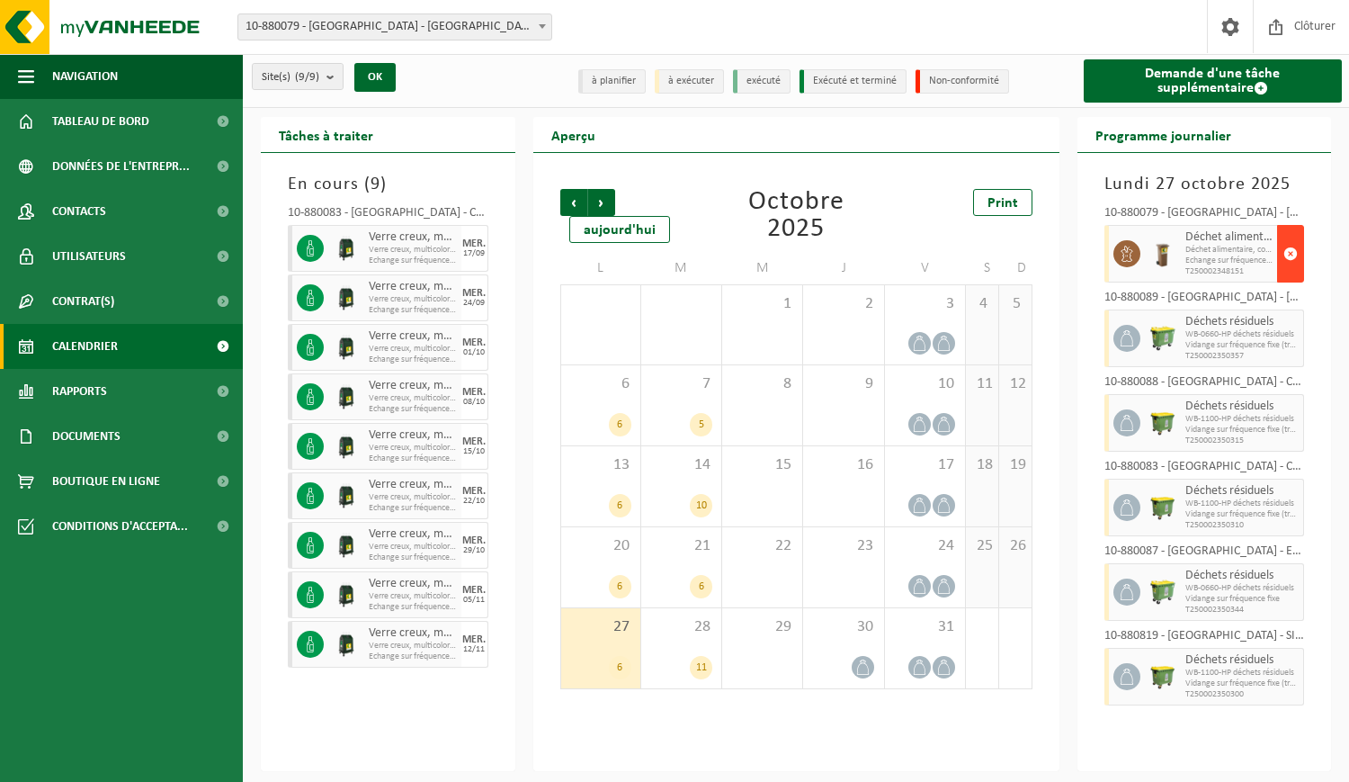
click at [1299, 260] on button "button" at bounding box center [1290, 254] width 27 height 58
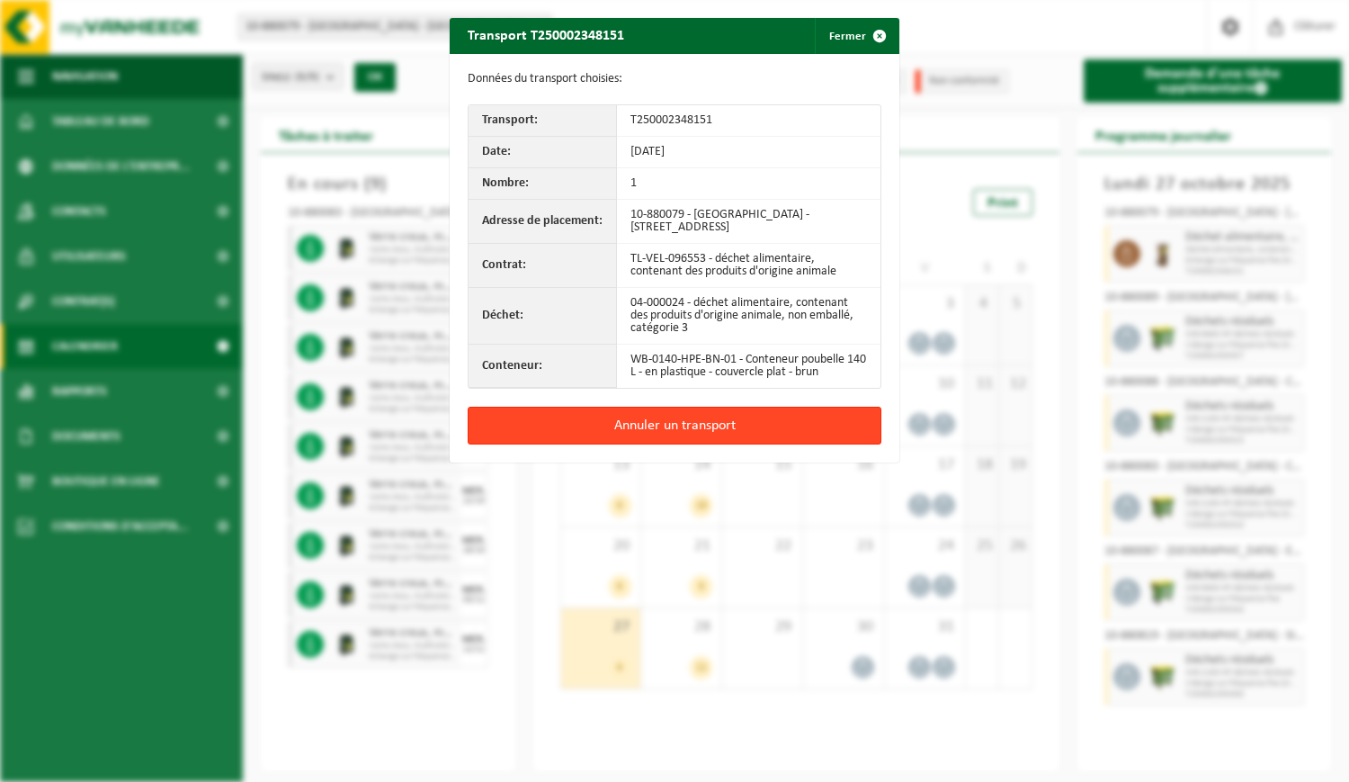
click at [710, 418] on button "Annuler un transport" at bounding box center [675, 426] width 414 height 38
